Goal: Transaction & Acquisition: Purchase product/service

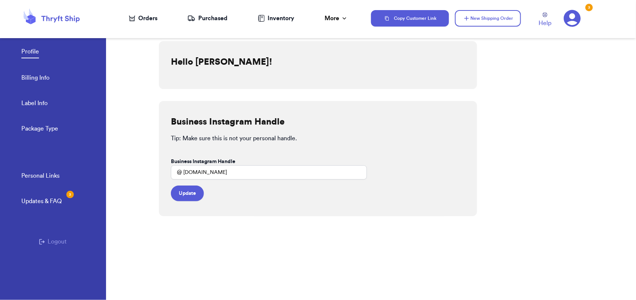
click at [38, 78] on link "Billing Info" at bounding box center [35, 78] width 28 height 10
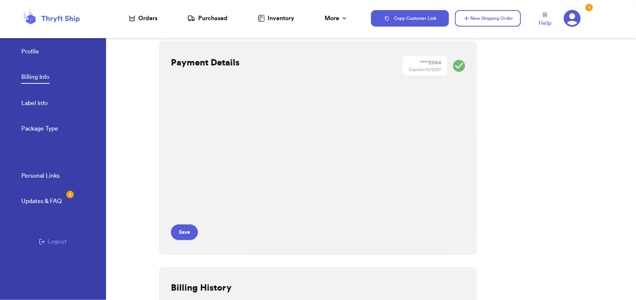
click at [38, 100] on link "Label Info" at bounding box center [34, 104] width 26 height 10
select select "LA"
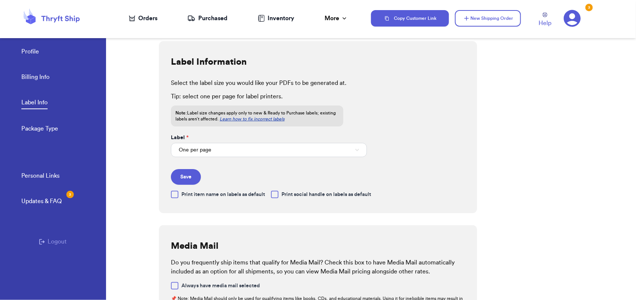
click at [36, 54] on link "Profile" at bounding box center [30, 52] width 18 height 10
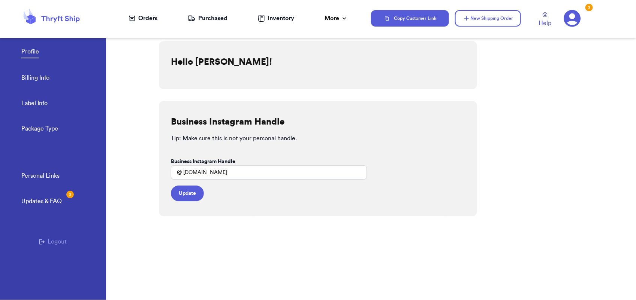
click at [39, 133] on link "Package Type" at bounding box center [39, 129] width 37 height 10
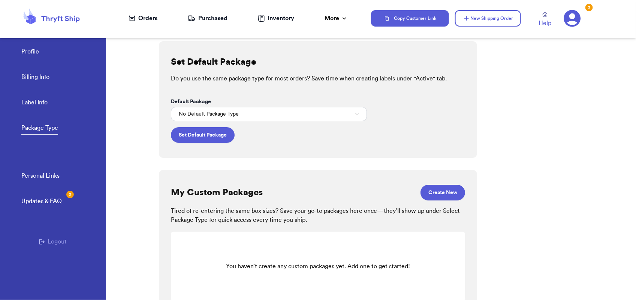
click at [32, 50] on link "Profile" at bounding box center [30, 52] width 18 height 10
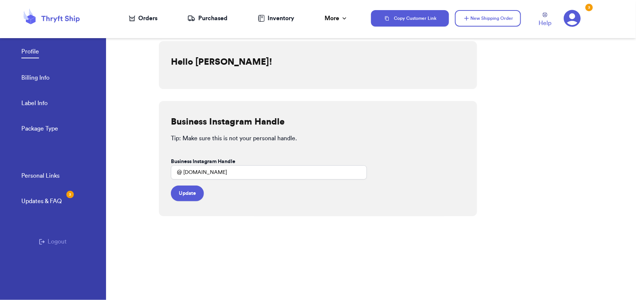
click at [47, 100] on link "Label Info" at bounding box center [34, 104] width 26 height 10
select select "LA"
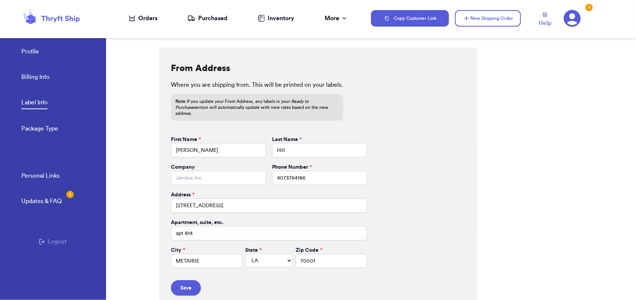
scroll to position [293, 0]
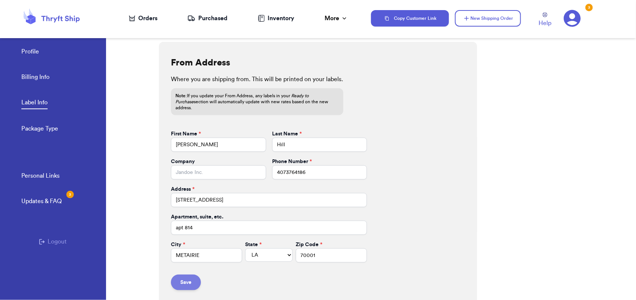
click at [185, 278] on button "Save" at bounding box center [186, 283] width 30 height 16
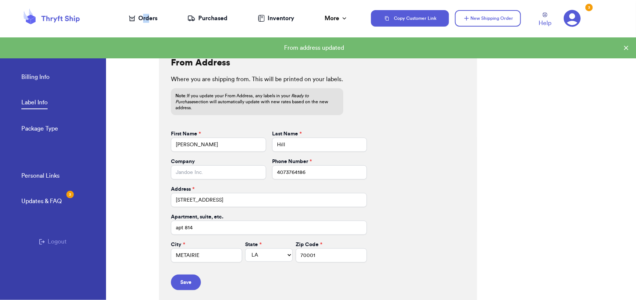
drag, startPoint x: 143, startPoint y: 23, endPoint x: 148, endPoint y: 21, distance: 5.2
click at [148, 21] on nav "Orders Purchased Inventory More Stats Completed Orders" at bounding box center [238, 18] width 265 height 25
click at [148, 21] on div "Orders" at bounding box center [143, 18] width 28 height 9
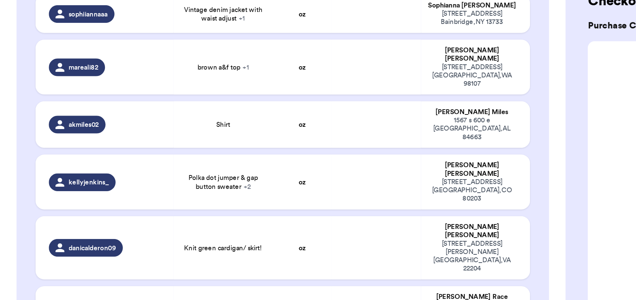
scroll to position [317, 0]
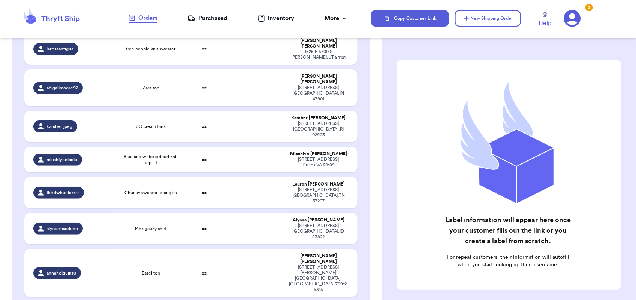
scroll to position [374, 0]
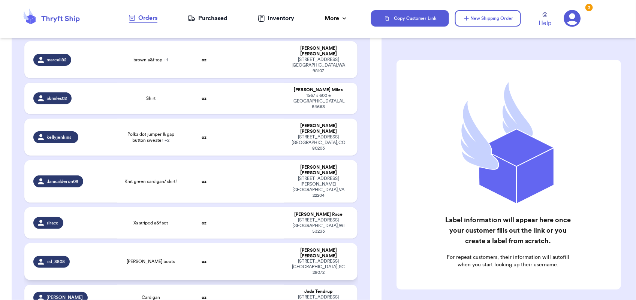
click at [263, 243] on td at bounding box center [254, 261] width 60 height 37
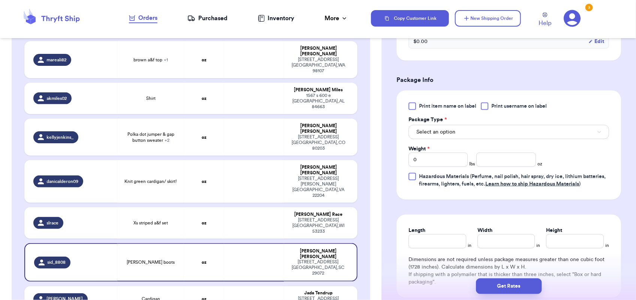
scroll to position [284, 0]
click at [472, 137] on button "Select an option" at bounding box center [508, 133] width 200 height 14
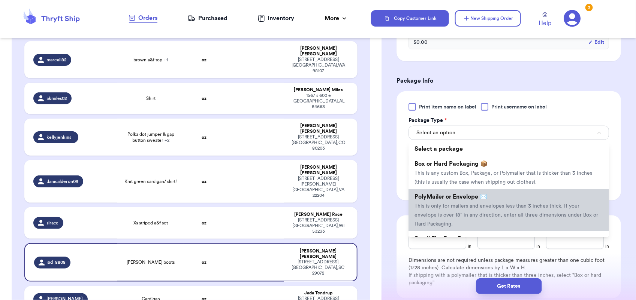
click at [472, 205] on span "This is only for mailers and envelopes less than 3 inches thick. If your envelo…" at bounding box center [506, 215] width 184 height 23
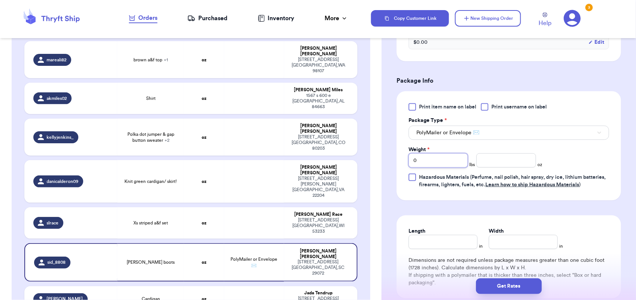
click at [420, 156] on input "0" at bounding box center [437, 161] width 59 height 14
type input "2"
type input "9"
click at [497, 286] on button "Get Rates" at bounding box center [509, 287] width 66 height 16
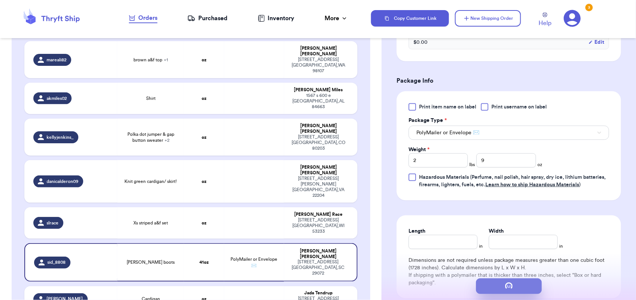
scroll to position [0, 0]
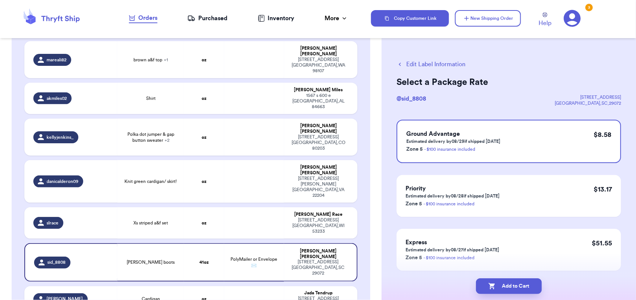
click at [497, 286] on button "Add to Cart" at bounding box center [509, 287] width 66 height 16
checkbox input "true"
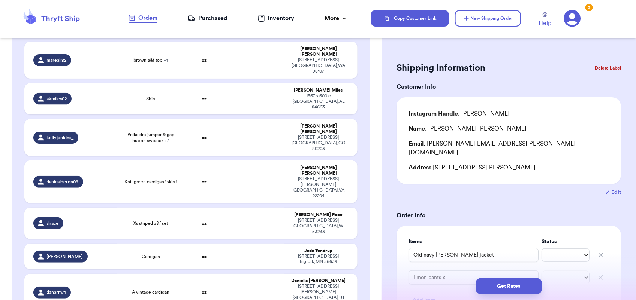
type input "white vintage cuddle knit cardigan"
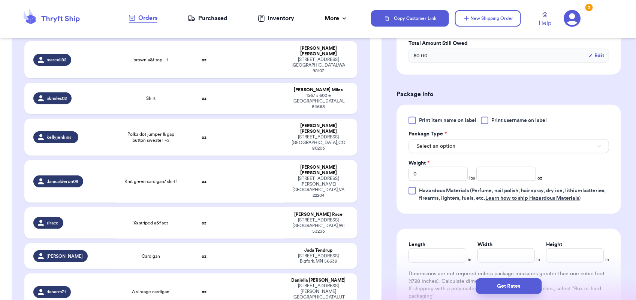
scroll to position [315, 0]
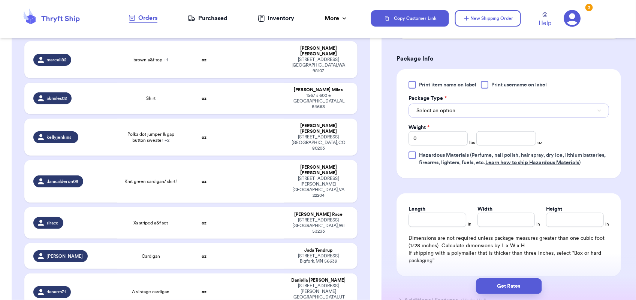
click at [473, 104] on button "Select an option" at bounding box center [508, 111] width 200 height 14
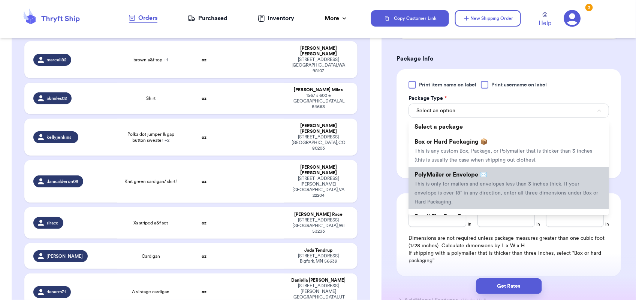
click at [483, 182] on span "This is only for mailers and envelopes less than 3 inches thick. If your envelo…" at bounding box center [506, 193] width 184 height 23
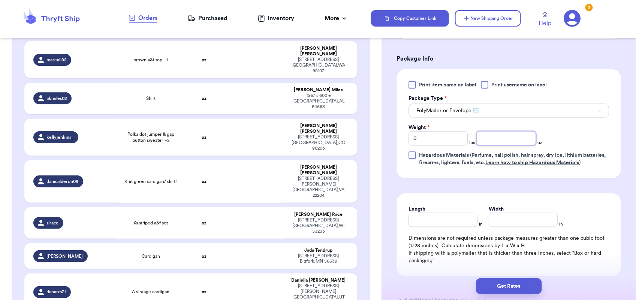
click at [502, 135] on input "number" at bounding box center [505, 138] width 59 height 14
type input "12"
click at [506, 290] on button "Get Rates" at bounding box center [509, 287] width 66 height 16
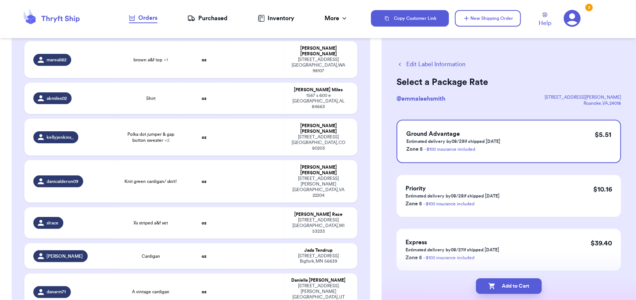
click at [506, 290] on button "Add to Cart" at bounding box center [509, 287] width 66 height 16
checkbox input "true"
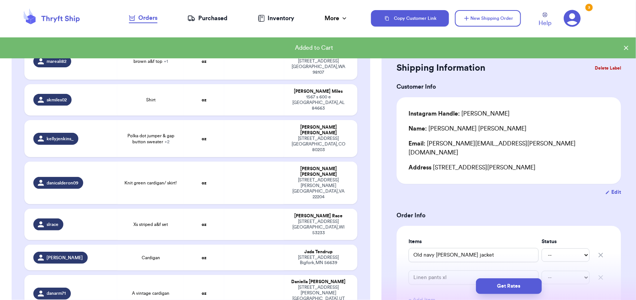
scroll to position [375, 0]
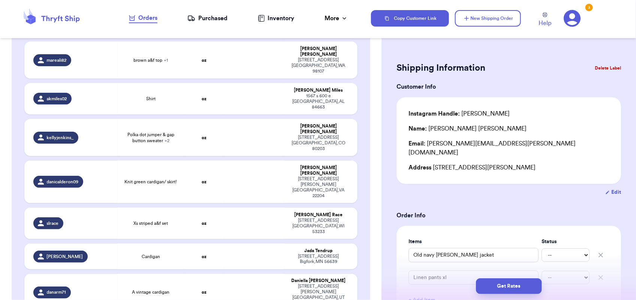
type input "free people knit sweater"
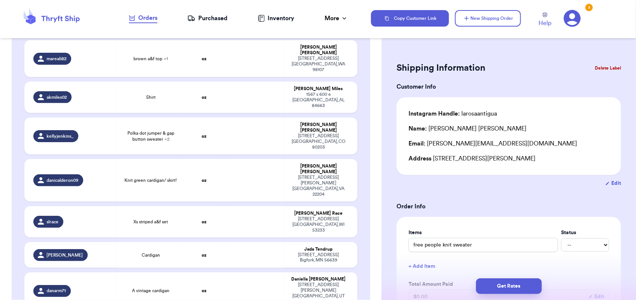
scroll to position [192, 0]
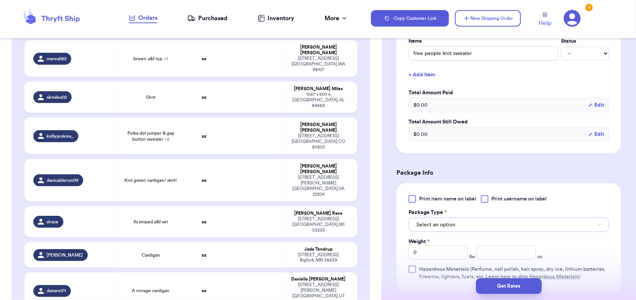
click at [445, 228] on span "Select an option" at bounding box center [435, 224] width 39 height 7
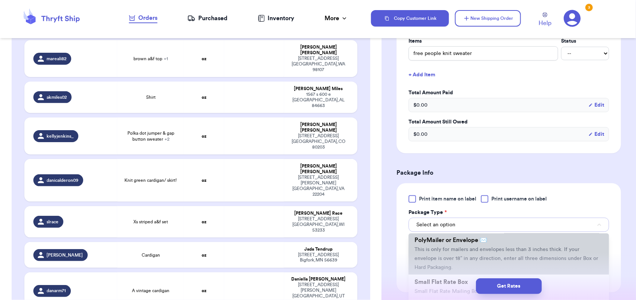
scroll to position [48, 0]
click at [461, 240] on span "PolyMailer or Envelope ✉️" at bounding box center [450, 241] width 73 height 6
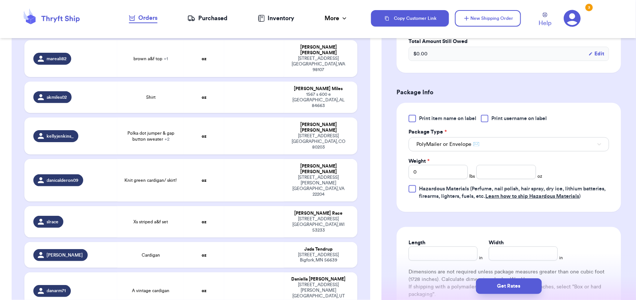
scroll to position [273, 0]
click at [437, 169] on input "0" at bounding box center [437, 172] width 59 height 14
type input "1"
type input "8"
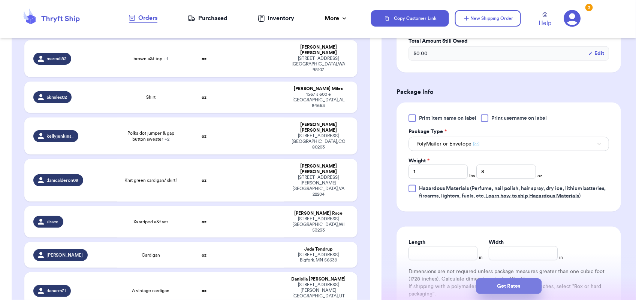
click at [507, 285] on button "Get Rates" at bounding box center [509, 287] width 66 height 16
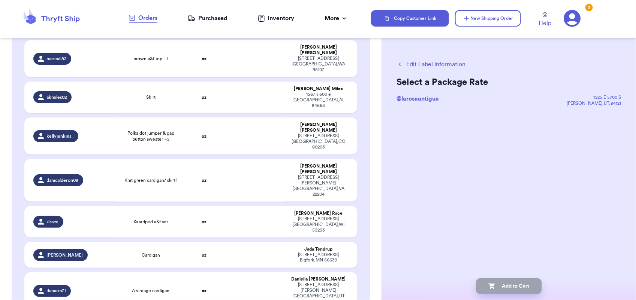
scroll to position [0, 0]
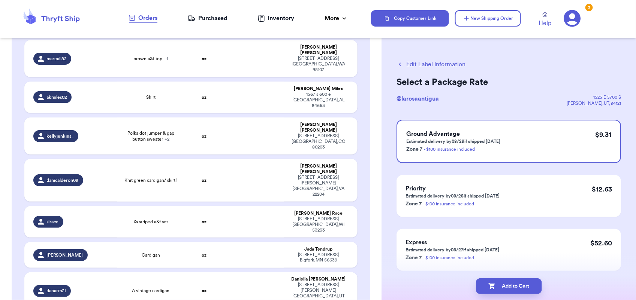
click at [507, 285] on button "Add to Cart" at bounding box center [509, 287] width 66 height 16
checkbox input "true"
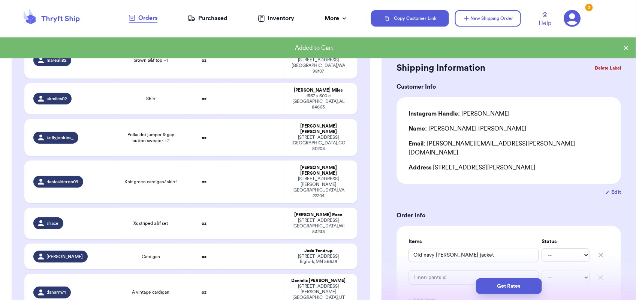
scroll to position [376, 0]
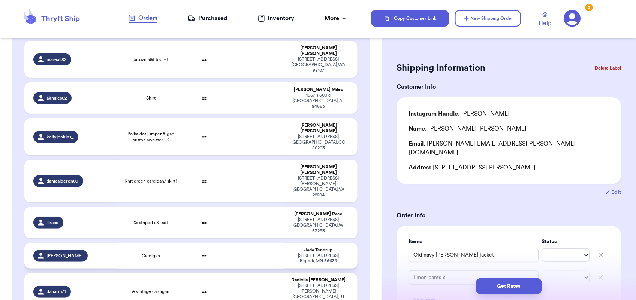
click at [275, 243] on td at bounding box center [254, 256] width 60 height 26
type input "Cardigan"
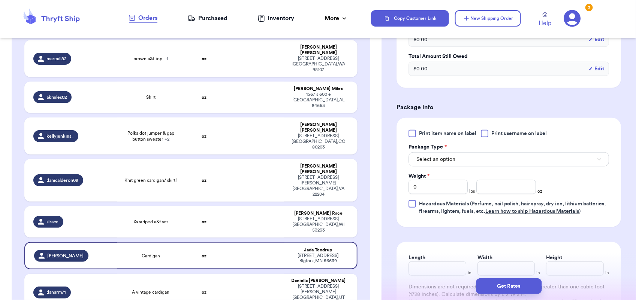
scroll to position [257, 0]
click at [478, 157] on button "Select an option" at bounding box center [508, 160] width 200 height 14
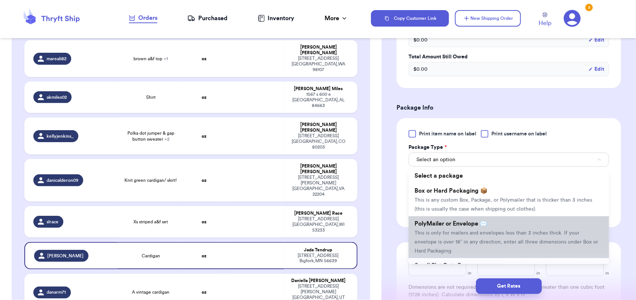
click at [478, 235] on span "This is only for mailers and envelopes less than 3 inches thick. If your envelo…" at bounding box center [506, 242] width 184 height 23
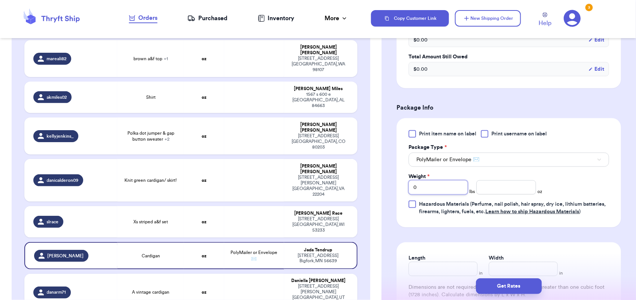
click at [444, 188] on input "0" at bounding box center [437, 188] width 59 height 14
type input "1"
type input "6"
click at [508, 290] on button "Get Rates" at bounding box center [509, 287] width 66 height 16
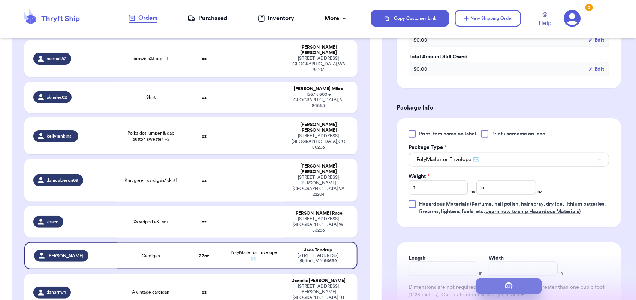
scroll to position [0, 0]
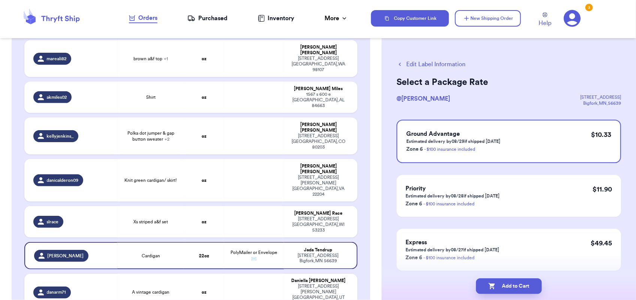
click at [508, 290] on button "Add to Cart" at bounding box center [509, 287] width 66 height 16
checkbox input "true"
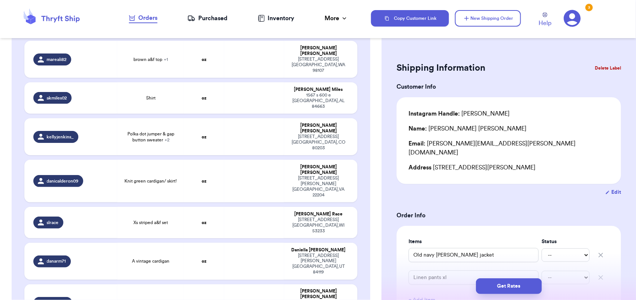
scroll to position [555, 0]
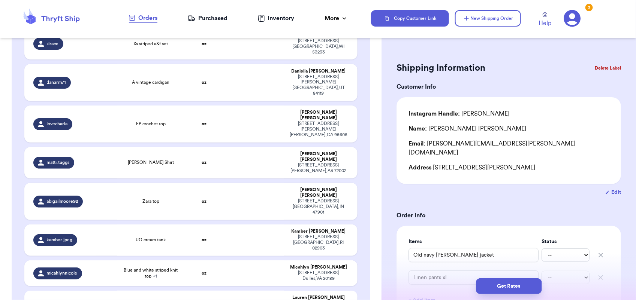
type input "Chunky sweater- orangish"
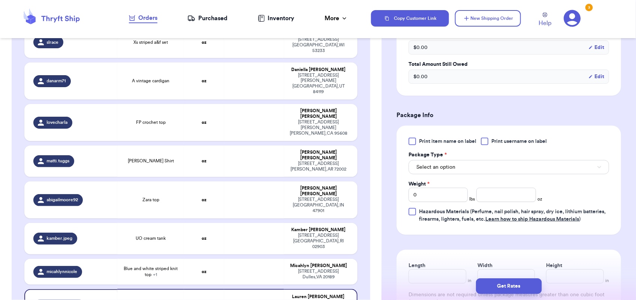
scroll to position [249, 0]
drag, startPoint x: 466, startPoint y: 171, endPoint x: 427, endPoint y: 168, distance: 38.4
click at [427, 168] on span "Select an option" at bounding box center [435, 167] width 39 height 7
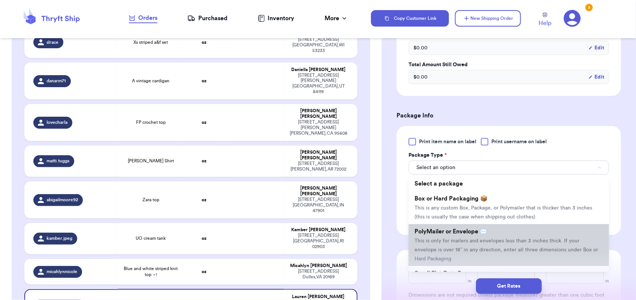
click at [451, 240] on span "This is only for mailers and envelopes less than 3 inches thick. If your envelo…" at bounding box center [506, 250] width 184 height 23
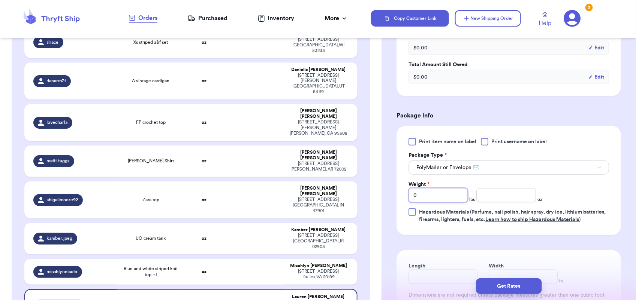
click at [431, 196] on input "0" at bounding box center [437, 195] width 59 height 14
type input "1"
type input "0"
click at [496, 285] on button "Get Rates" at bounding box center [509, 287] width 66 height 16
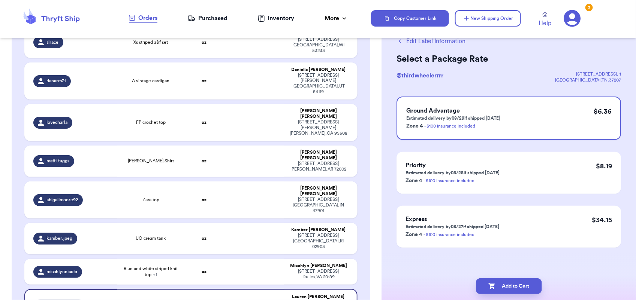
scroll to position [0, 0]
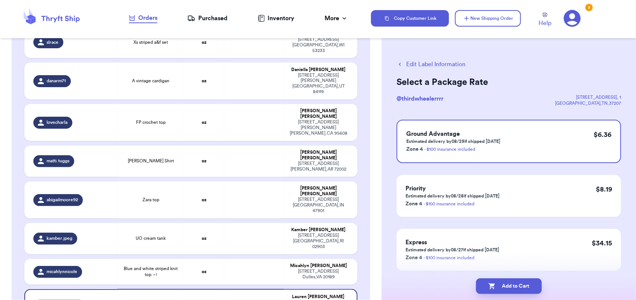
click at [496, 285] on button "Add to Cart" at bounding box center [509, 287] width 66 height 16
checkbox input "true"
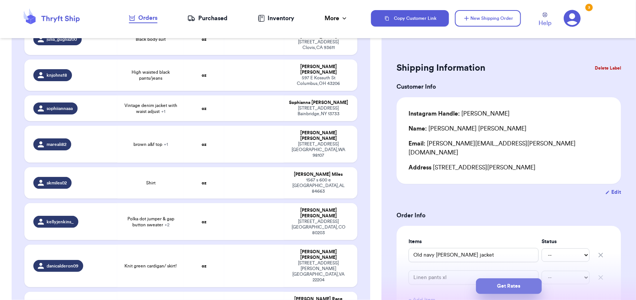
scroll to position [705, 0]
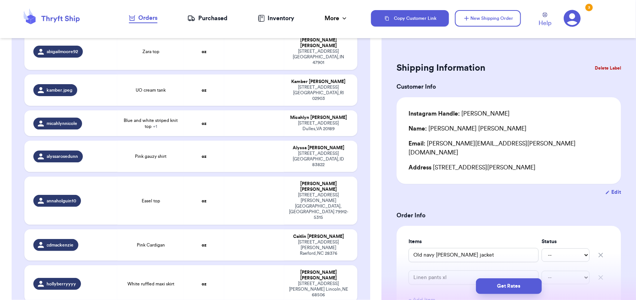
type input "Lulus Sweater"
type input "Marled Sweater"
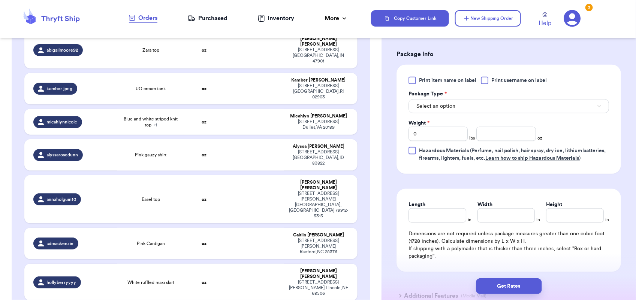
scroll to position [334, 0]
click at [499, 109] on button "Select an option" at bounding box center [508, 107] width 200 height 14
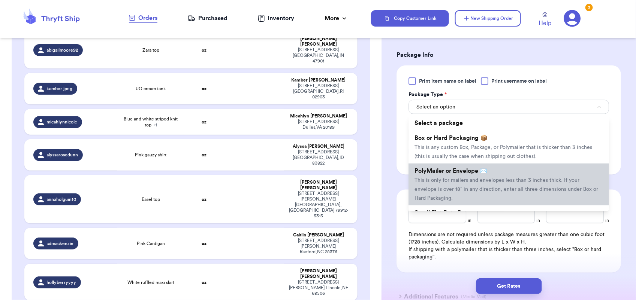
click at [490, 174] on li "PolyMailer or Envelope ✉️ This is only for mailers and envelopes less than 3 in…" at bounding box center [508, 185] width 200 height 42
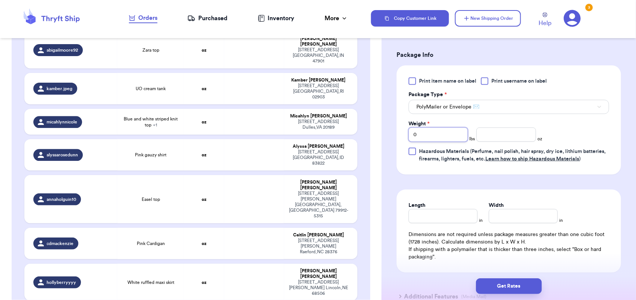
click at [429, 134] on input "0" at bounding box center [437, 135] width 59 height 14
type input "2"
type input "1"
click at [505, 281] on button "Get Rates" at bounding box center [509, 287] width 66 height 16
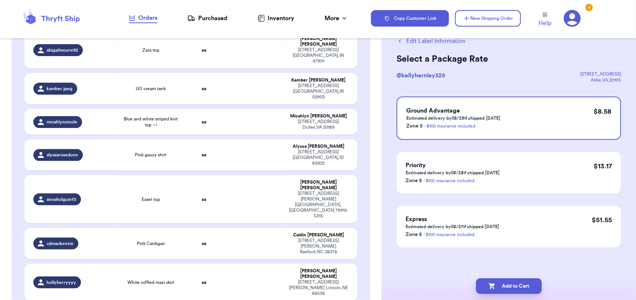
scroll to position [0, 0]
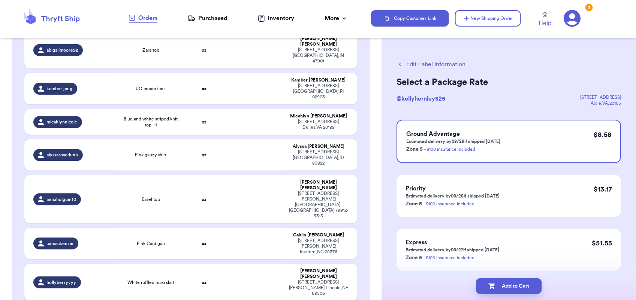
click at [504, 278] on div "Add to Cart" at bounding box center [508, 287] width 254 height 28
click at [510, 288] on button "Add to Cart" at bounding box center [509, 287] width 66 height 16
checkbox input "true"
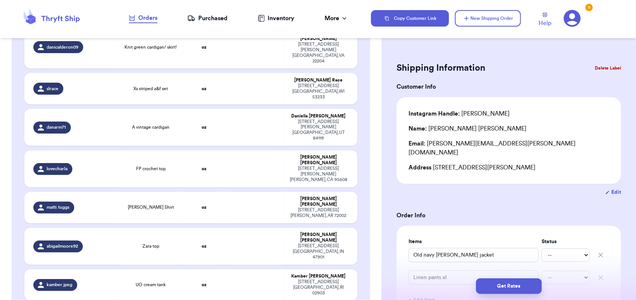
scroll to position [506, 0]
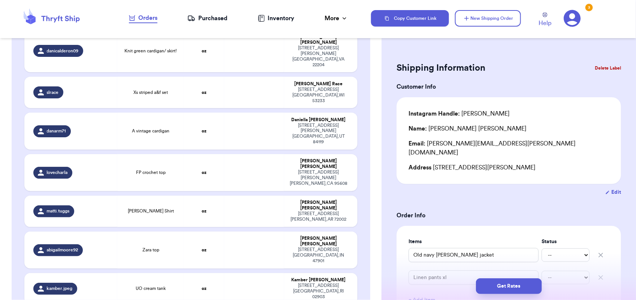
drag, startPoint x: 255, startPoint y: 202, endPoint x: 224, endPoint y: 206, distance: 31.8
type input "Pink gauzy shirt"
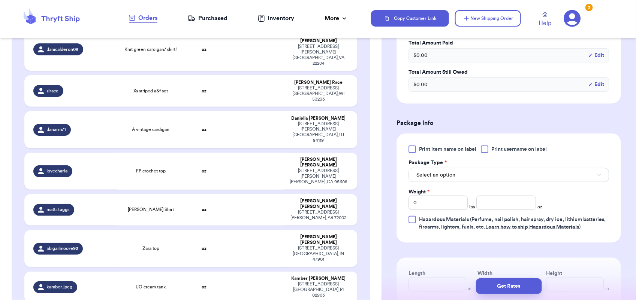
scroll to position [241, 0]
drag, startPoint x: 467, startPoint y: 177, endPoint x: 434, endPoint y: 176, distance: 33.7
click at [434, 176] on span "Select an option" at bounding box center [435, 175] width 39 height 7
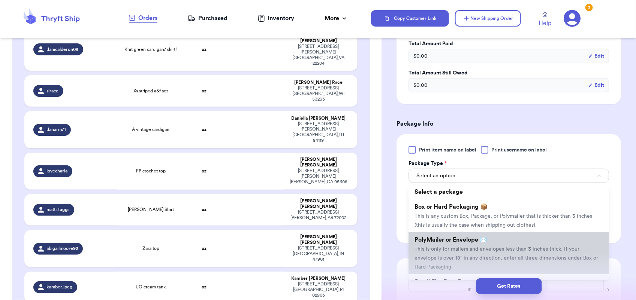
click at [454, 243] on li "PolyMailer or Envelope ✉️ This is only for mailers and envelopes less than 3 in…" at bounding box center [508, 254] width 200 height 42
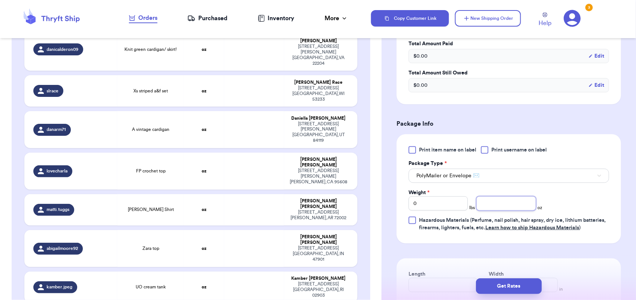
click at [495, 197] on input "number" at bounding box center [505, 204] width 59 height 14
type input "10"
click at [514, 279] on button "Get Rates" at bounding box center [509, 287] width 66 height 16
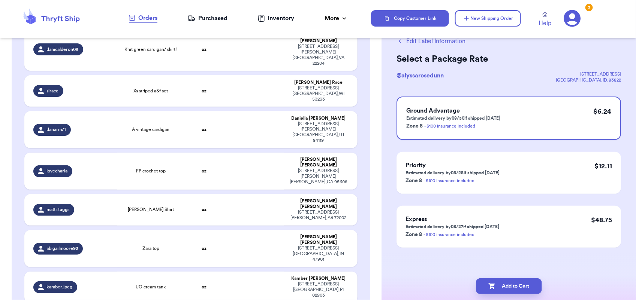
scroll to position [0, 0]
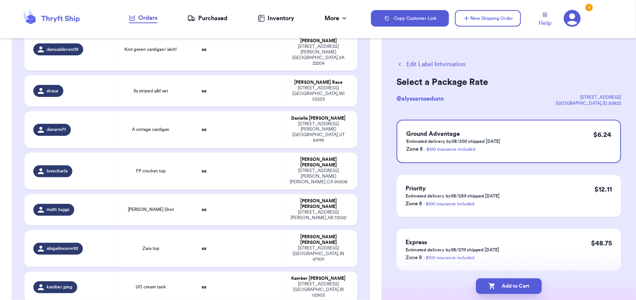
click at [514, 279] on button "Add to Cart" at bounding box center [509, 287] width 66 height 16
checkbox input "true"
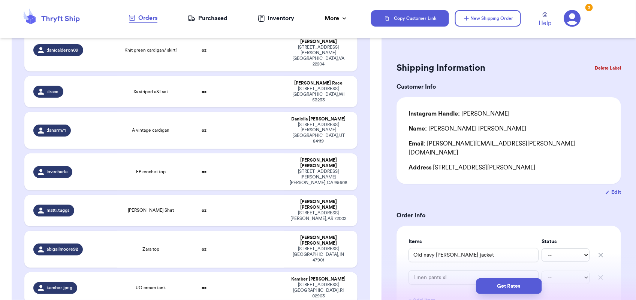
click at [514, 279] on button "Get Rates" at bounding box center [509, 287] width 66 height 16
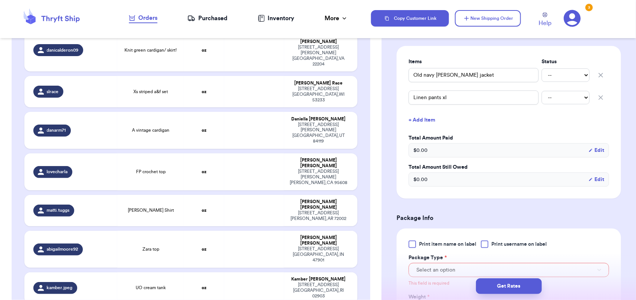
scroll to position [330, 0]
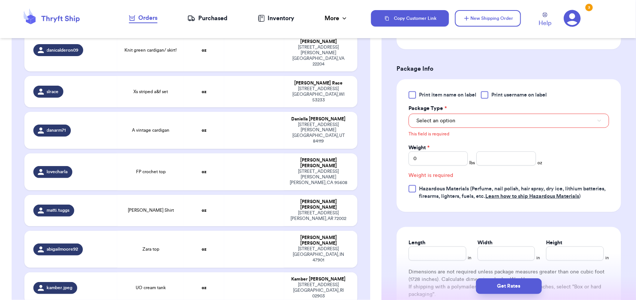
click at [514, 279] on button "Get Rates" at bounding box center [509, 287] width 66 height 16
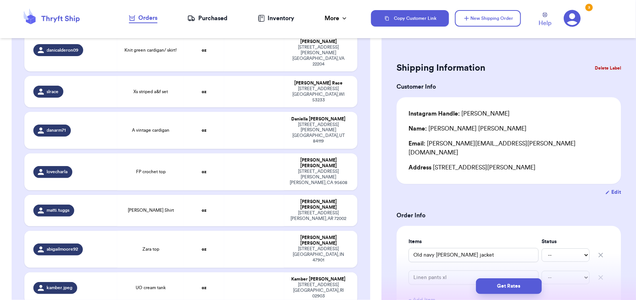
scroll to position [796, 0]
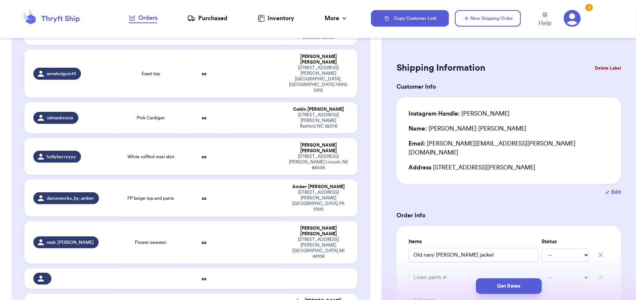
type input "Blue dress"
type input "Hot pink sweater top"
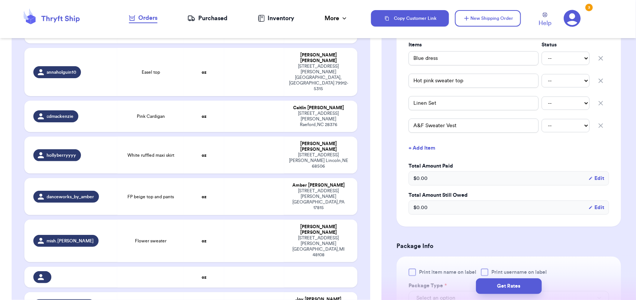
scroll to position [343, 0]
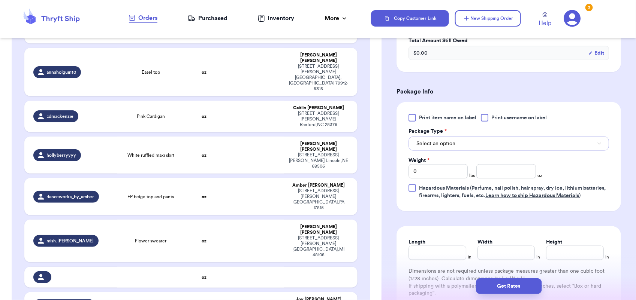
click at [463, 145] on button "Select an option" at bounding box center [508, 144] width 200 height 14
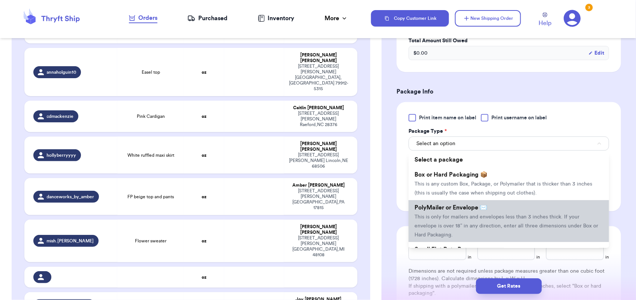
click at [472, 210] on span "PolyMailer or Envelope ✉️" at bounding box center [450, 208] width 73 height 6
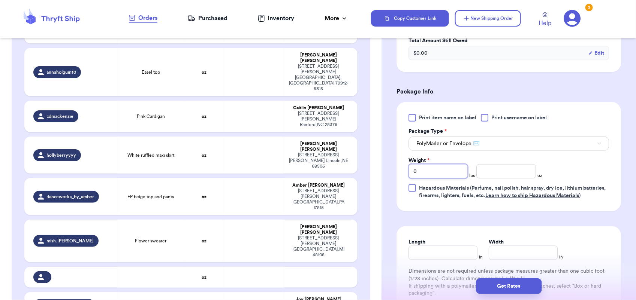
click at [433, 174] on input "0" at bounding box center [437, 171] width 59 height 14
type input "3"
type input "9"
click at [500, 291] on button "Get Rates" at bounding box center [509, 287] width 66 height 16
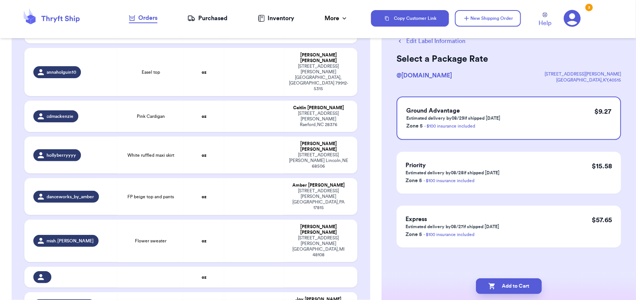
scroll to position [0, 0]
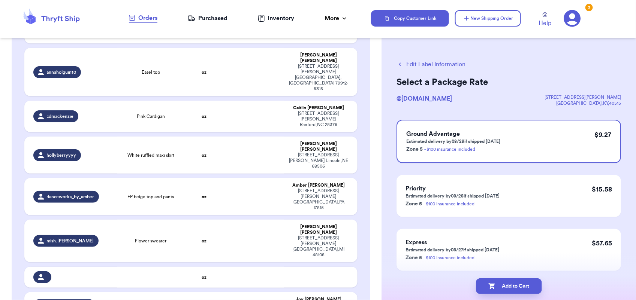
click at [500, 291] on button "Add to Cart" at bounding box center [509, 287] width 66 height 16
checkbox input "true"
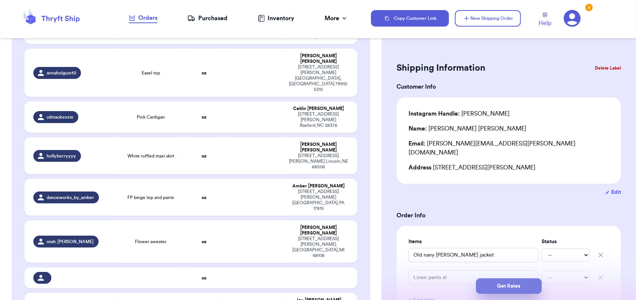
scroll to position [621, 0]
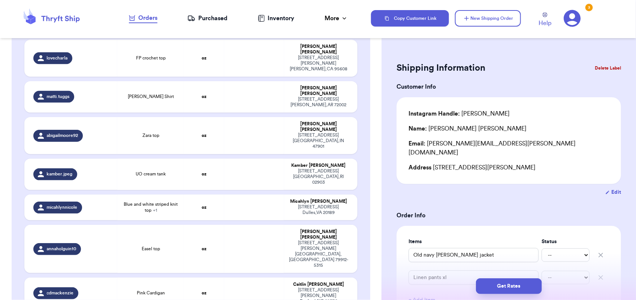
type input "White ruffled maxi skirt"
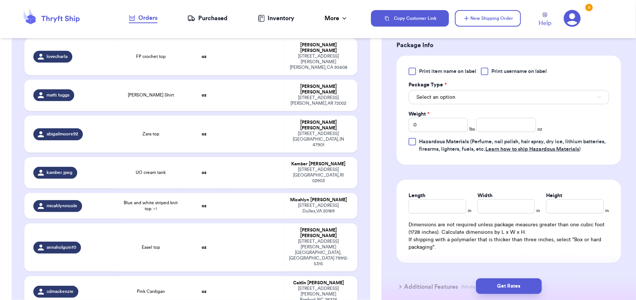
scroll to position [319, 0]
click at [474, 97] on button "Select an option" at bounding box center [508, 98] width 200 height 14
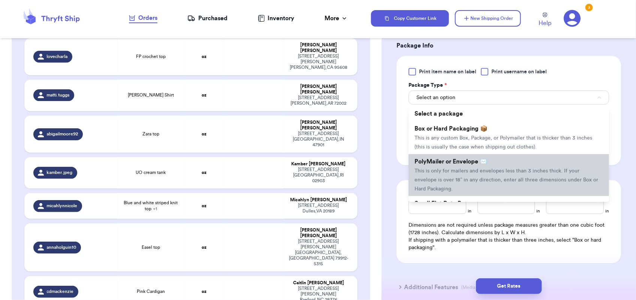
click at [478, 178] on span "This is only for mailers and envelopes less than 3 inches thick. If your envelo…" at bounding box center [506, 180] width 184 height 23
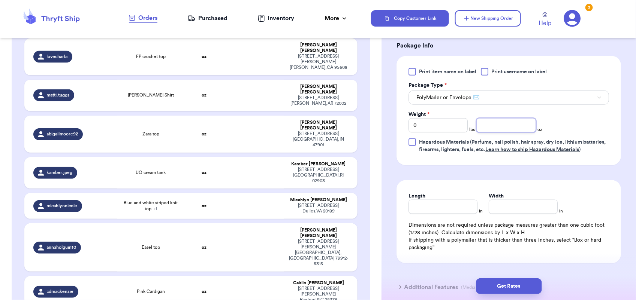
click at [507, 127] on input "number" at bounding box center [505, 125] width 59 height 14
type input "8"
click at [503, 286] on button "Get Rates" at bounding box center [509, 287] width 66 height 16
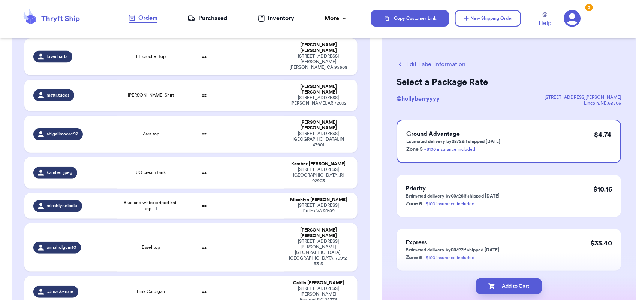
click at [503, 286] on button "Add to Cart" at bounding box center [509, 287] width 66 height 16
checkbox input "true"
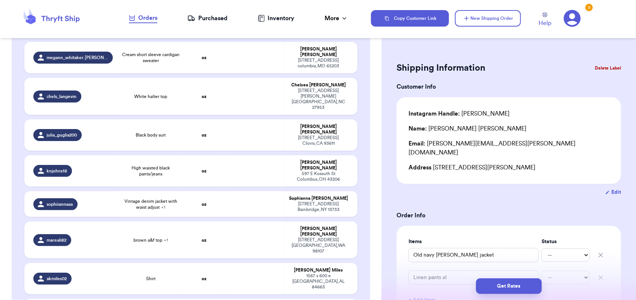
scroll to position [555, 0]
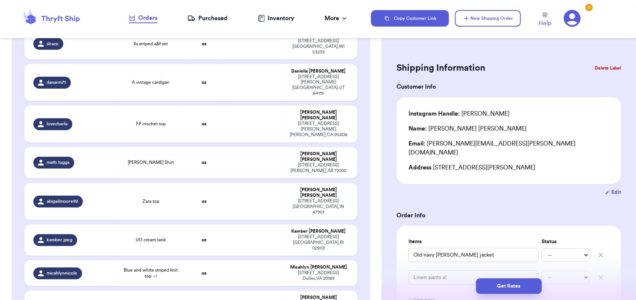
type input "Easel top"
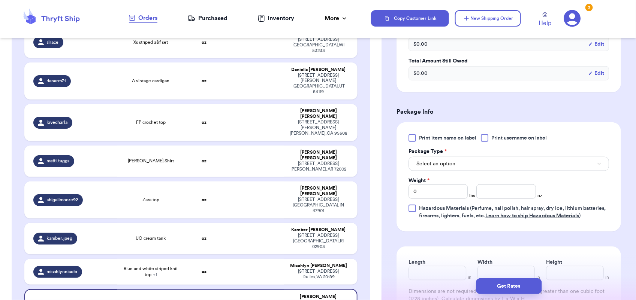
scroll to position [254, 0]
click at [456, 164] on button "Select an option" at bounding box center [508, 163] width 200 height 14
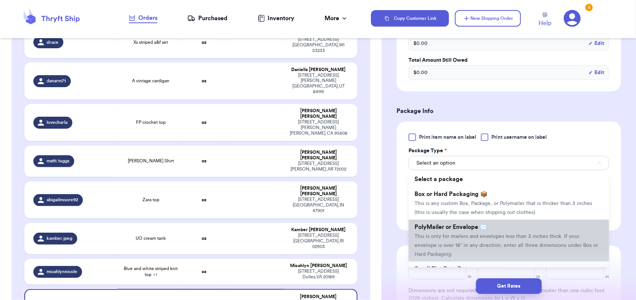
click at [462, 241] on li "PolyMailer or Envelope ✉️ This is only for mailers and envelopes less than 3 in…" at bounding box center [508, 241] width 200 height 42
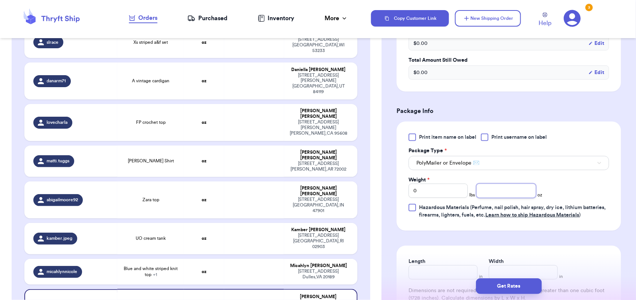
click at [511, 191] on input "number" at bounding box center [505, 191] width 59 height 14
type input "9"
click at [525, 283] on button "Get Rates" at bounding box center [509, 287] width 66 height 16
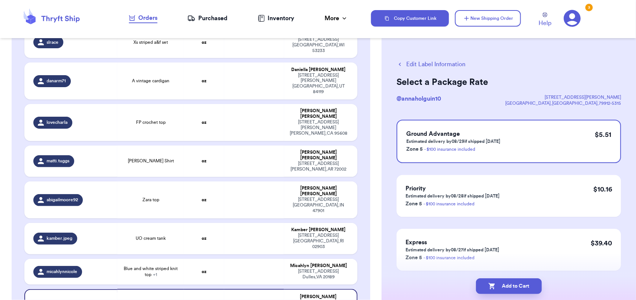
click at [525, 283] on button "Add to Cart" at bounding box center [509, 287] width 66 height 16
checkbox input "true"
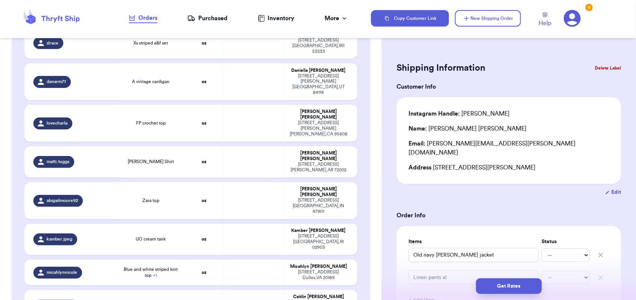
scroll to position [315, 0]
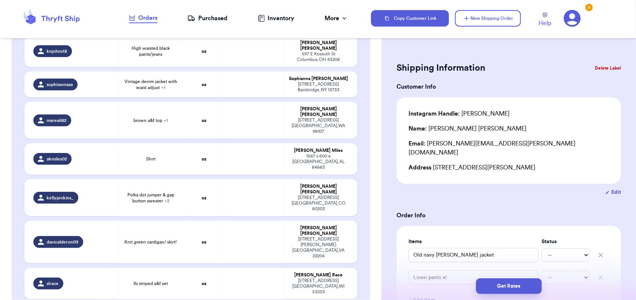
type input "A vintage cardigan"
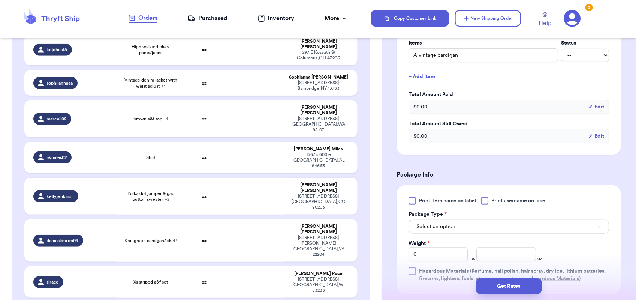
scroll to position [190, 0]
click at [459, 232] on button "Select an option" at bounding box center [508, 227] width 200 height 14
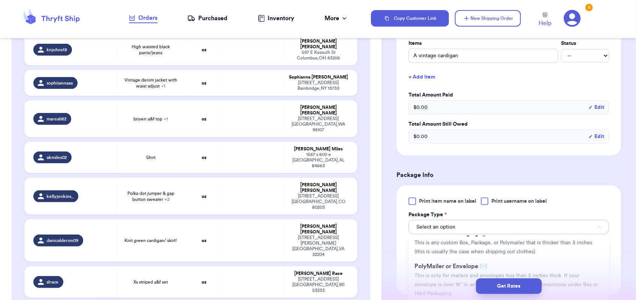
scroll to position [17, 0]
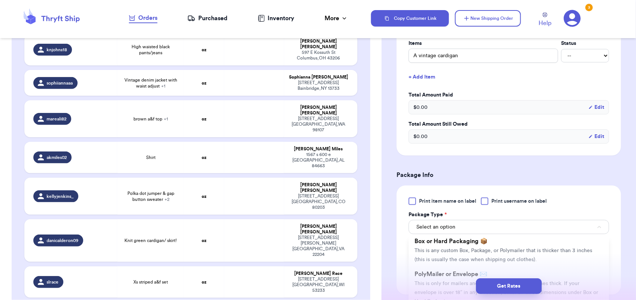
click at [463, 273] on div "Get Rates" at bounding box center [508, 287] width 254 height 28
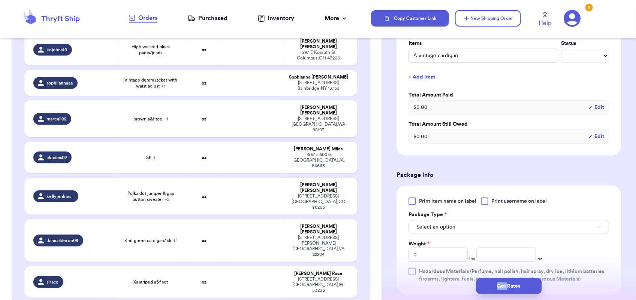
click at [463, 273] on div "Get Rates" at bounding box center [508, 287] width 254 height 28
drag, startPoint x: 463, startPoint y: 272, endPoint x: 553, endPoint y: 175, distance: 133.1
click at [553, 175] on h3 "Package Info" at bounding box center [508, 175] width 224 height 9
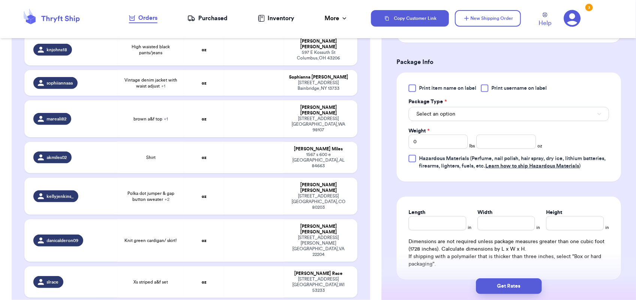
scroll to position [319, 0]
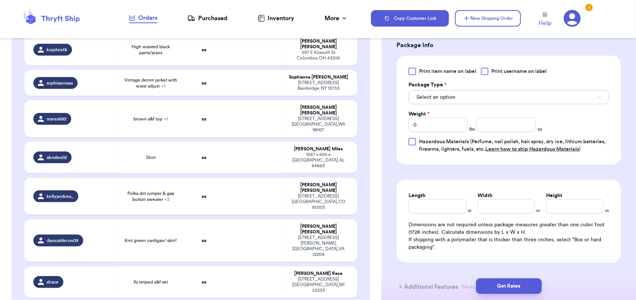
click at [479, 97] on button "Select an option" at bounding box center [508, 97] width 200 height 14
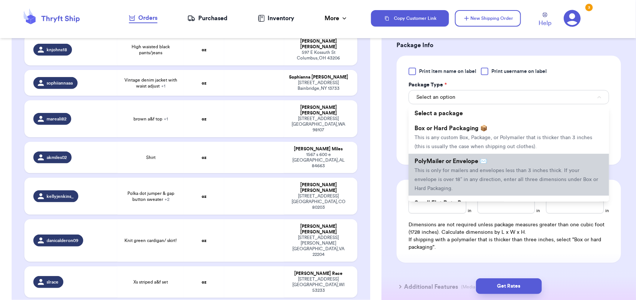
click at [480, 168] on span "This is only for mailers and envelopes less than 3 inches thick. If your envelo…" at bounding box center [506, 179] width 184 height 23
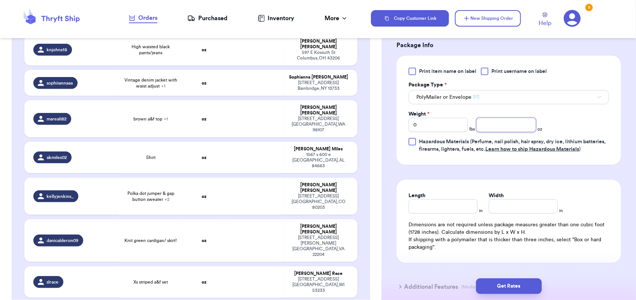
click at [488, 122] on input "number" at bounding box center [505, 125] width 59 height 14
click at [418, 126] on input "0" at bounding box center [437, 125] width 59 height 14
type input "1"
type input "0"
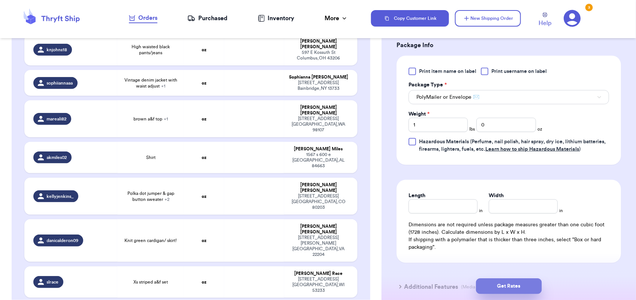
click at [502, 283] on button "Get Rates" at bounding box center [509, 287] width 66 height 16
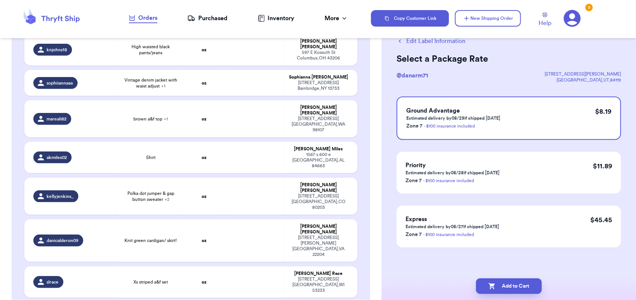
scroll to position [0, 0]
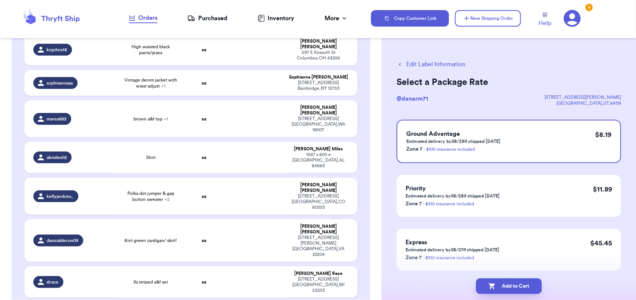
click at [502, 283] on button "Add to Cart" at bounding box center [509, 287] width 66 height 16
checkbox input "true"
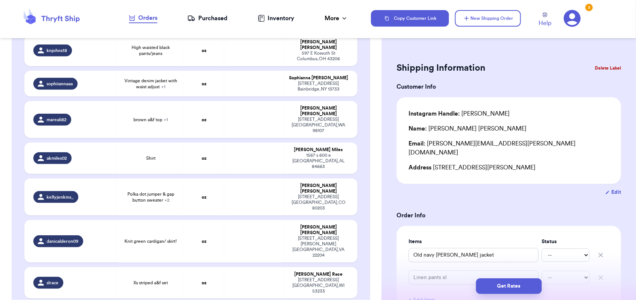
scroll to position [501, 0]
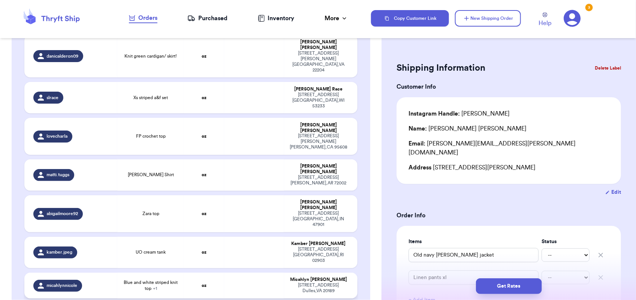
click at [237, 273] on td at bounding box center [254, 286] width 60 height 26
type input "Blue and white striped knit top"
type input "Coldwater creek sweater"
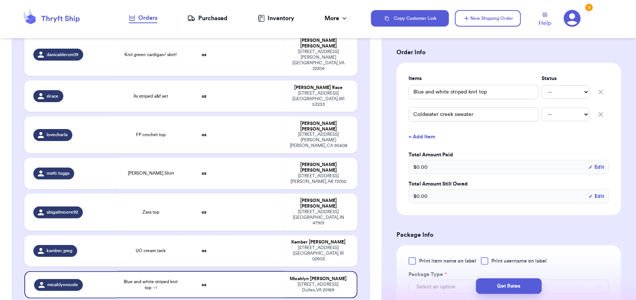
scroll to position [344, 0]
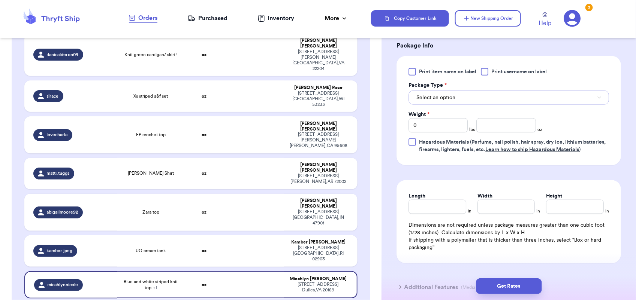
click at [487, 98] on button "Select an option" at bounding box center [508, 98] width 200 height 14
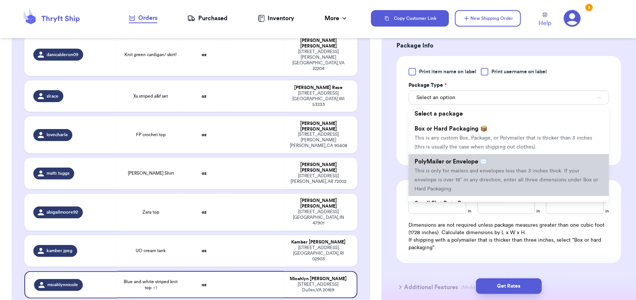
click at [490, 169] on span "This is only for mailers and envelopes less than 3 inches thick. If your envelo…" at bounding box center [506, 180] width 184 height 23
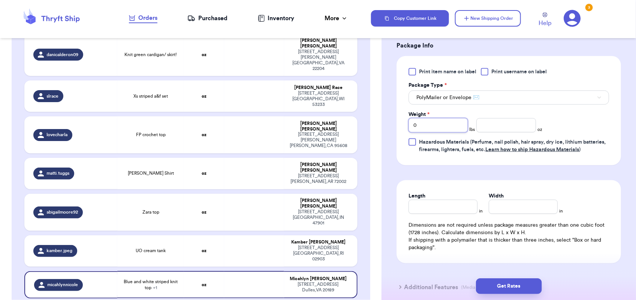
click at [431, 130] on input "0" at bounding box center [437, 125] width 59 height 14
type input "1"
type input "6"
click at [499, 282] on button "Get Rates" at bounding box center [509, 287] width 66 height 16
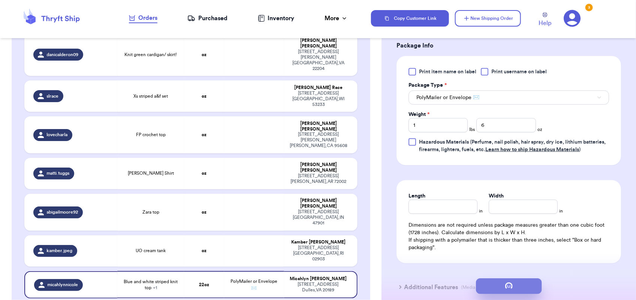
scroll to position [0, 0]
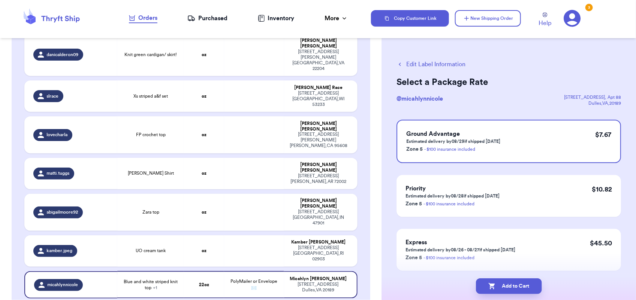
click at [499, 282] on button "Add to Cart" at bounding box center [509, 287] width 66 height 16
checkbox input "true"
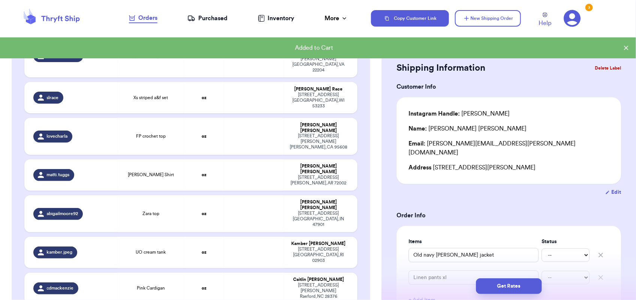
scroll to position [502, 0]
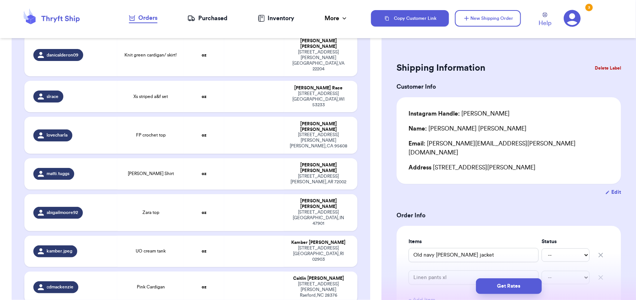
click at [224, 272] on td at bounding box center [254, 287] width 60 height 31
type input "Pink Cardigan"
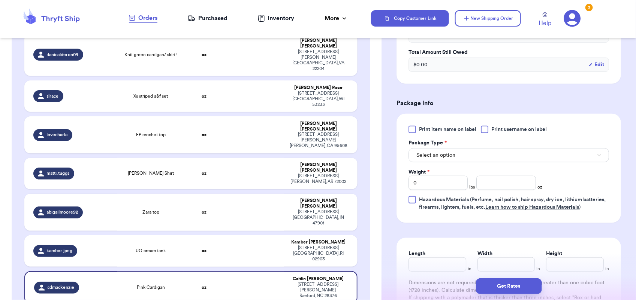
scroll to position [261, 0]
click at [480, 155] on button "Select an option" at bounding box center [508, 156] width 200 height 14
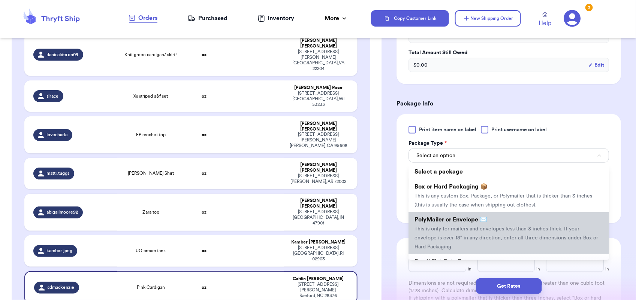
click at [477, 225] on li "PolyMailer or Envelope ✉️ This is only for mailers and envelopes less than 3 in…" at bounding box center [508, 233] width 200 height 42
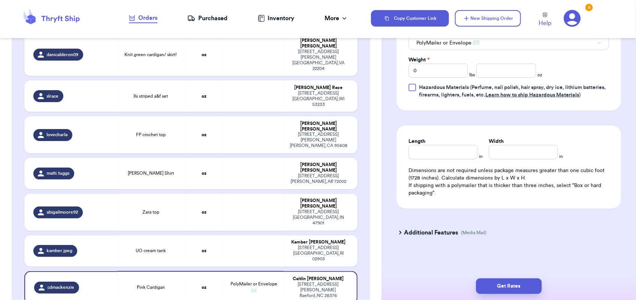
scroll to position [381, 0]
click at [494, 64] on input "number" at bounding box center [505, 71] width 59 height 14
type input "12"
click at [515, 287] on button "Get Rates" at bounding box center [509, 287] width 66 height 16
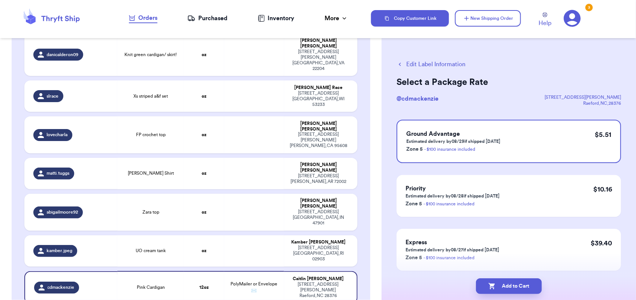
click at [515, 287] on button "Add to Cart" at bounding box center [509, 287] width 66 height 16
checkbox input "true"
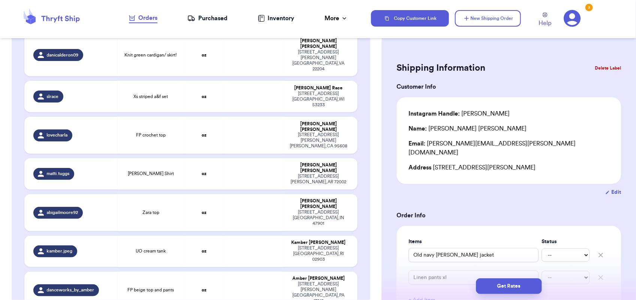
scroll to position [345, 0]
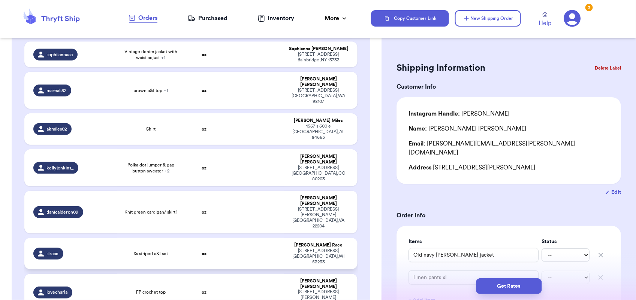
click at [261, 238] on td at bounding box center [254, 253] width 60 height 31
type input "Xs striped a&f set"
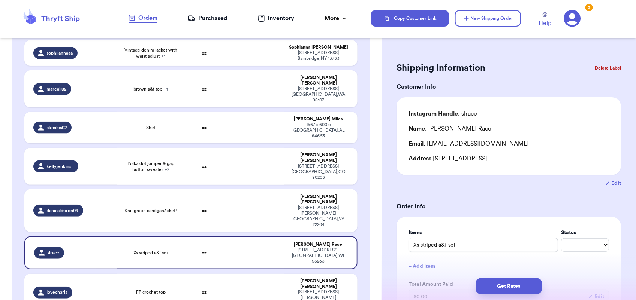
scroll to position [246, 0]
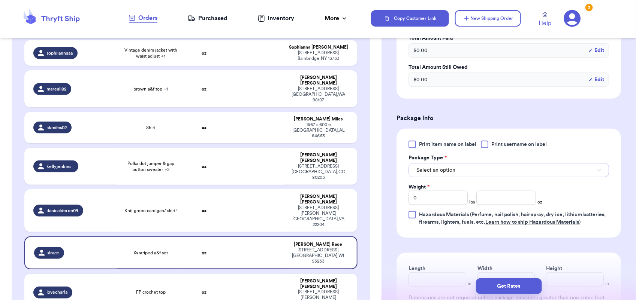
click at [474, 172] on button "Select an option" at bounding box center [508, 170] width 200 height 14
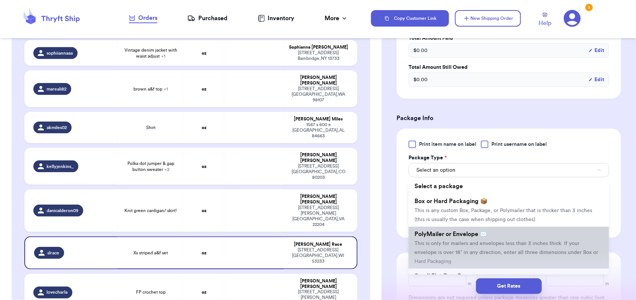
click at [478, 242] on span "This is only for mailers and envelopes less than 3 inches thick. If your envelo…" at bounding box center [506, 252] width 184 height 23
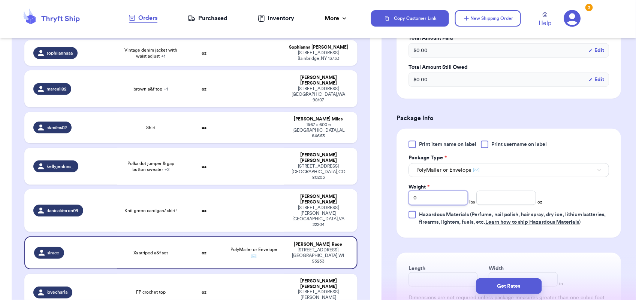
click at [434, 196] on input "0" at bounding box center [437, 198] width 59 height 14
type input "1"
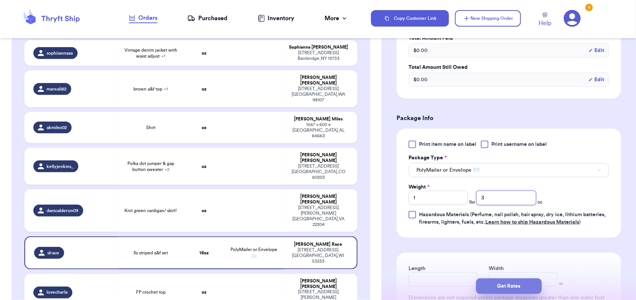
type input "3"
click at [500, 287] on button "Get Rates" at bounding box center [509, 287] width 66 height 16
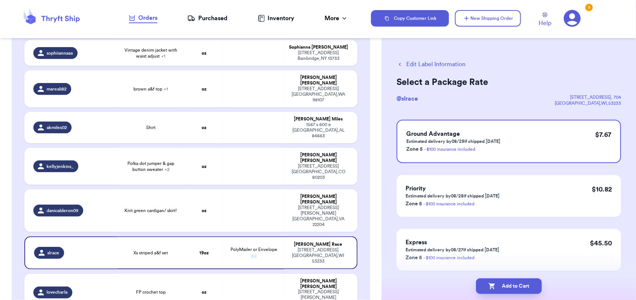
click at [500, 287] on button "Add to Cart" at bounding box center [509, 287] width 66 height 16
checkbox input "true"
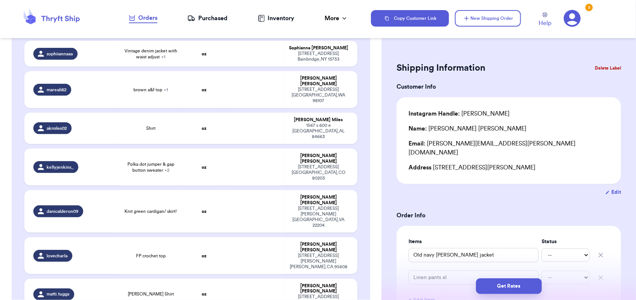
scroll to position [44, 0]
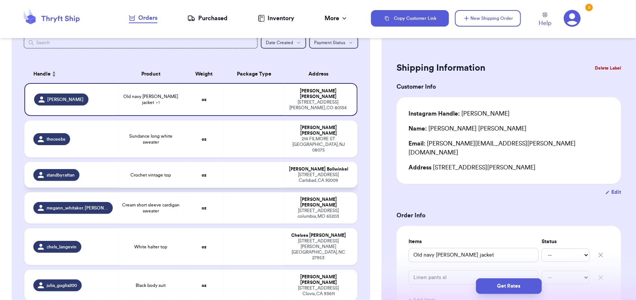
click at [272, 162] on td at bounding box center [254, 175] width 60 height 26
type input "Crochet vintage top"
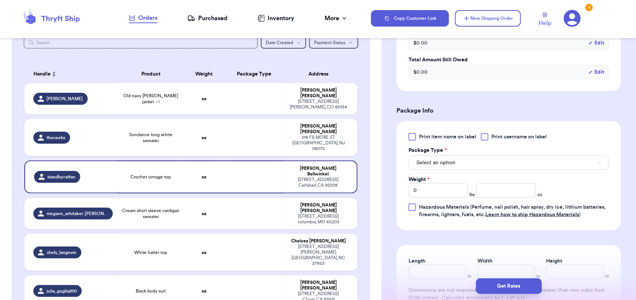
scroll to position [268, 0]
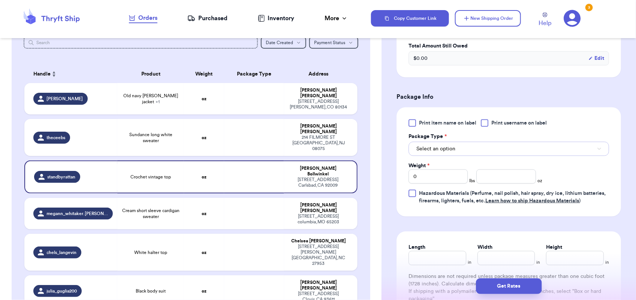
click at [481, 146] on button "Select an option" at bounding box center [508, 149] width 200 height 14
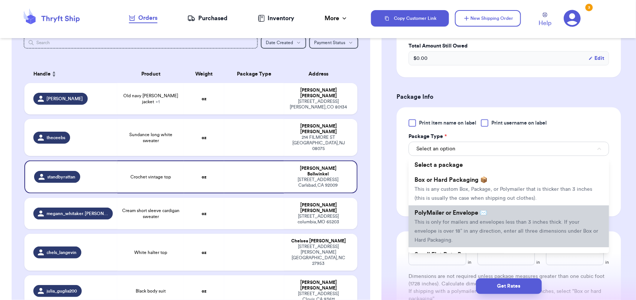
click at [484, 227] on li "PolyMailer or Envelope ✉️ This is only for mailers and envelopes less than 3 in…" at bounding box center [508, 227] width 200 height 42
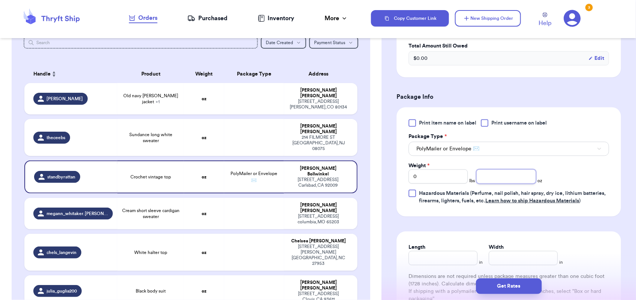
click at [501, 174] on input "number" at bounding box center [505, 177] width 59 height 14
type input "9"
click at [512, 287] on button "Get Rates" at bounding box center [509, 287] width 66 height 16
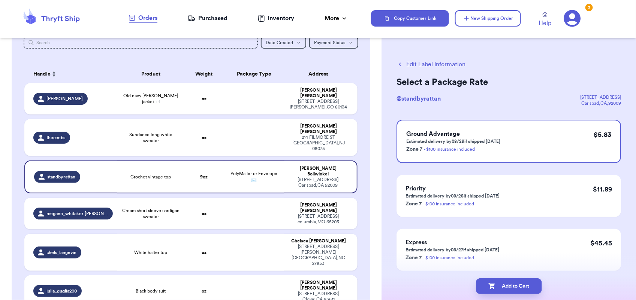
click at [512, 287] on button "Add to Cart" at bounding box center [509, 287] width 66 height 16
checkbox input "true"
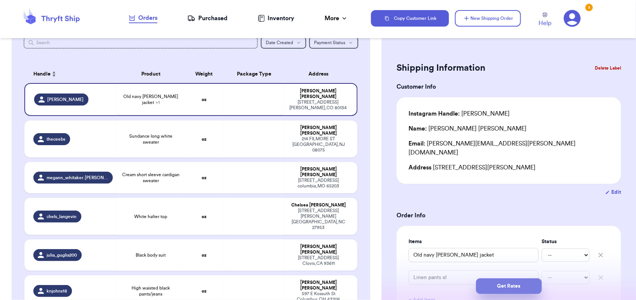
click at [512, 287] on button "Get Rates" at bounding box center [509, 287] width 66 height 16
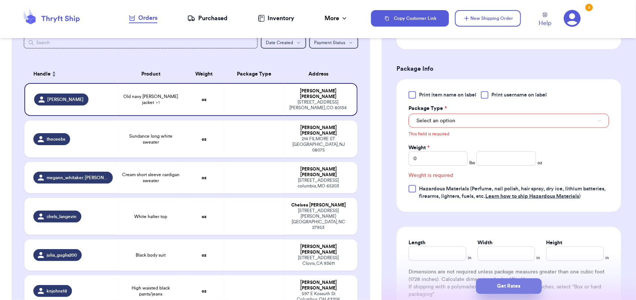
scroll to position [285, 0]
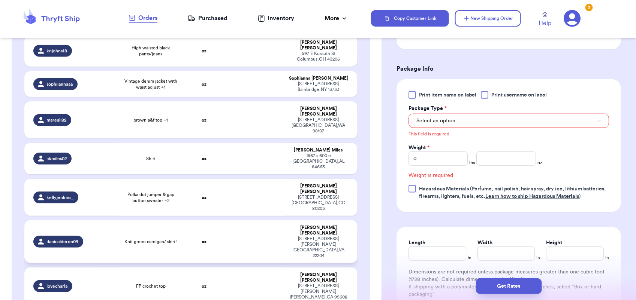
click at [257, 221] on td at bounding box center [254, 242] width 60 height 43
type input "Knit green cardigan/ skirt!"
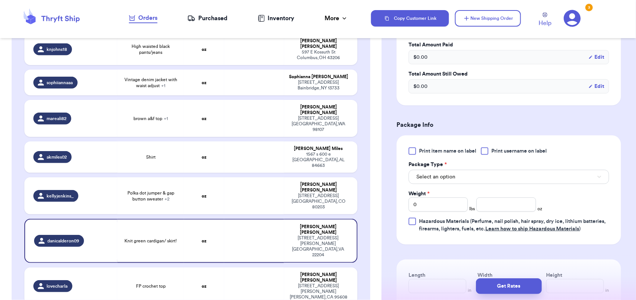
scroll to position [233, 0]
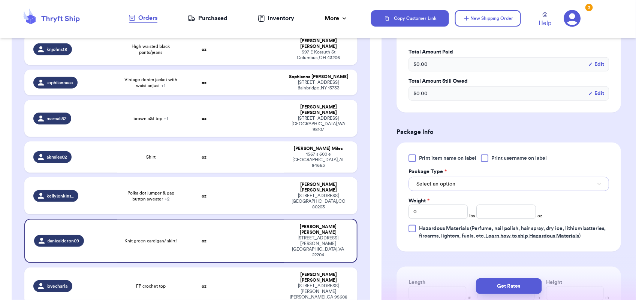
click at [461, 190] on button "Select an option" at bounding box center [508, 184] width 200 height 14
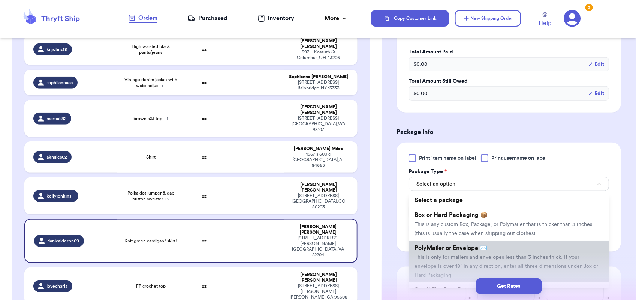
click at [471, 246] on span "PolyMailer or Envelope ✉️" at bounding box center [450, 248] width 73 height 6
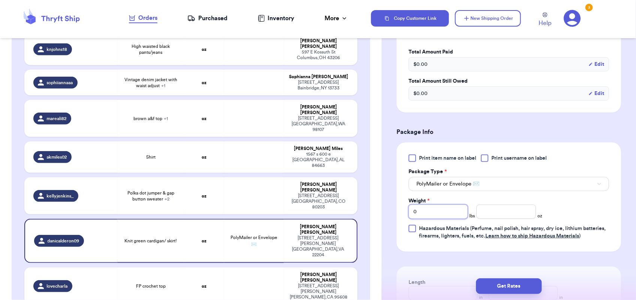
click at [424, 210] on input "0" at bounding box center [437, 212] width 59 height 14
type input "1"
click at [502, 288] on button "Get Rates" at bounding box center [509, 287] width 66 height 16
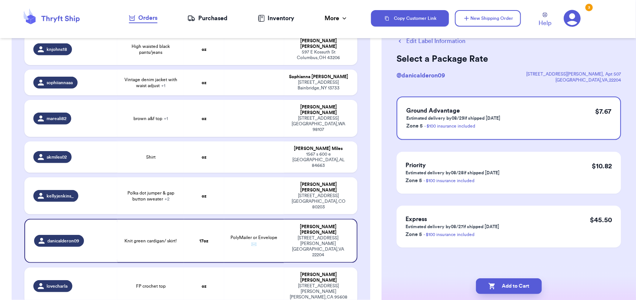
scroll to position [0, 0]
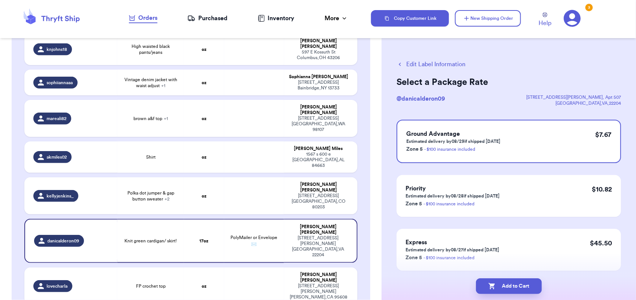
click at [502, 288] on button "Add to Cart" at bounding box center [509, 287] width 66 height 16
checkbox input "true"
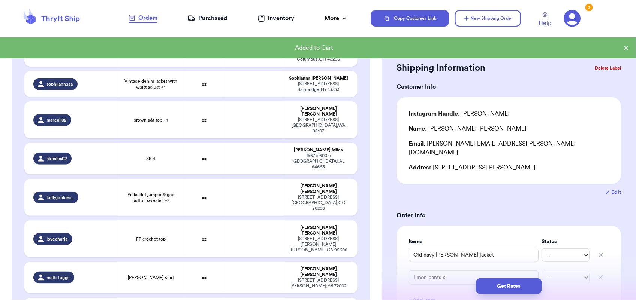
scroll to position [285, 0]
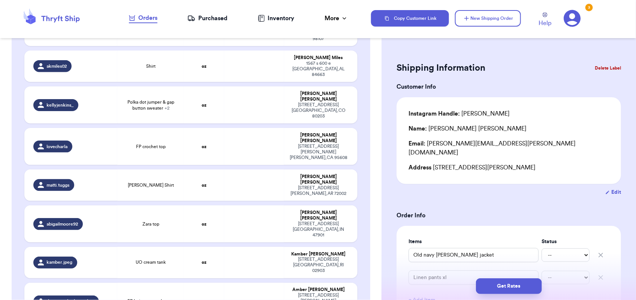
type input "Flower sweater"
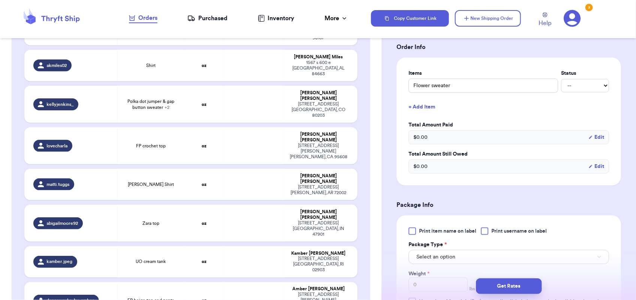
scroll to position [191, 0]
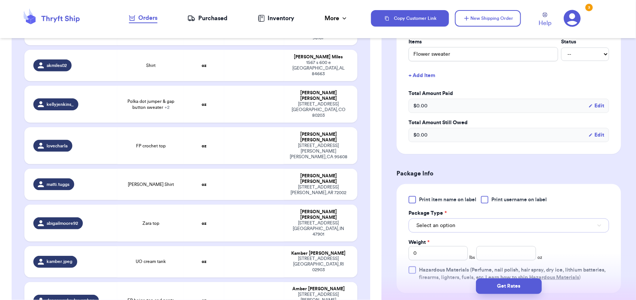
click at [462, 231] on button "Select an option" at bounding box center [508, 226] width 200 height 14
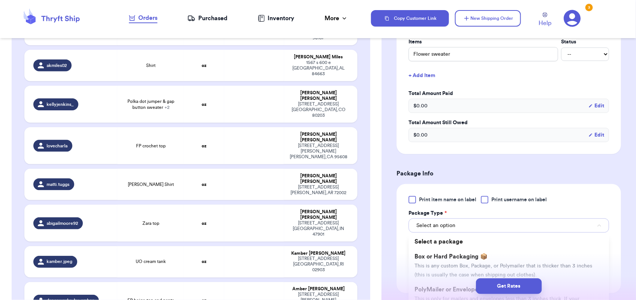
scroll to position [289, 0]
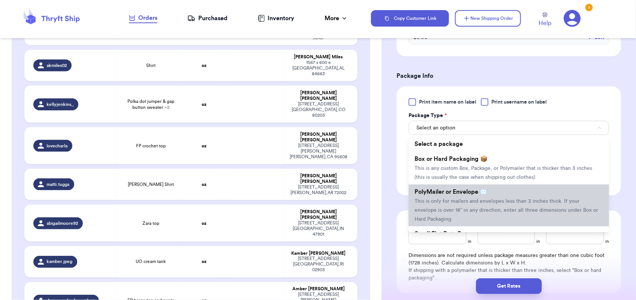
click at [470, 197] on li "PolyMailer or Envelope ✉️ This is only for mailers and envelopes less than 3 in…" at bounding box center [508, 206] width 200 height 42
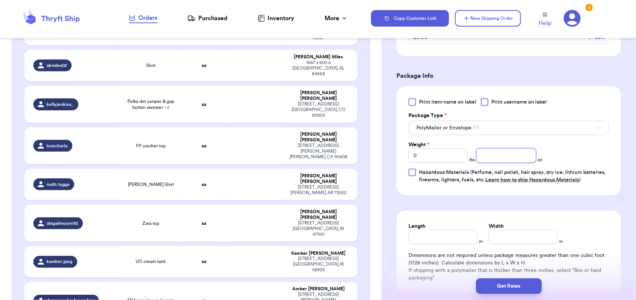
click at [496, 156] on input "number" at bounding box center [505, 156] width 59 height 14
type input "3"
type input "13"
click at [513, 285] on button "Get Rates" at bounding box center [509, 287] width 66 height 16
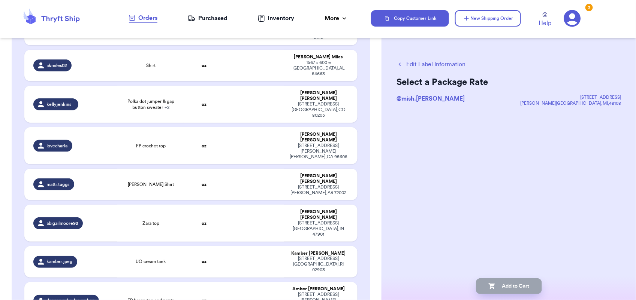
scroll to position [0, 0]
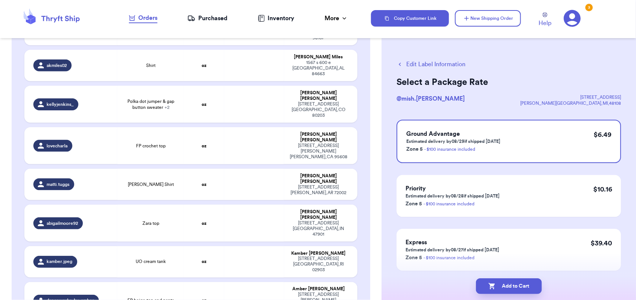
click at [513, 285] on button "Add to Cart" at bounding box center [509, 287] width 66 height 16
checkbox input "true"
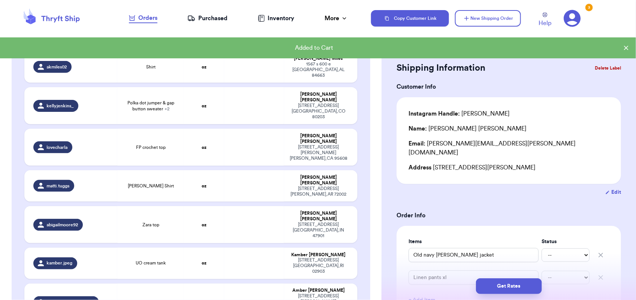
scroll to position [377, 0]
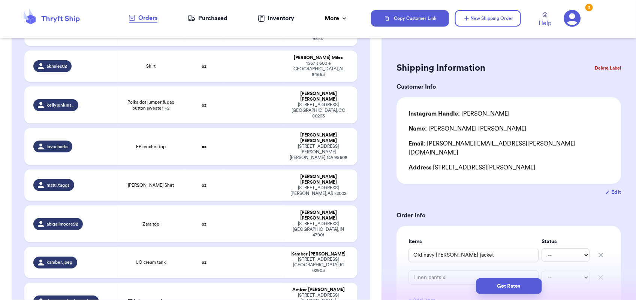
click at [248, 283] on td at bounding box center [254, 301] width 60 height 37
type input "FP beige top and pants"
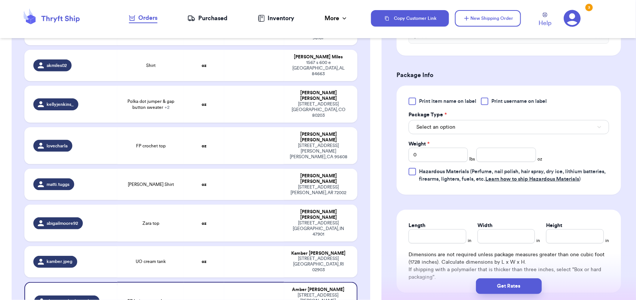
scroll to position [289, 0]
click at [482, 126] on button "Select an option" at bounding box center [508, 128] width 200 height 14
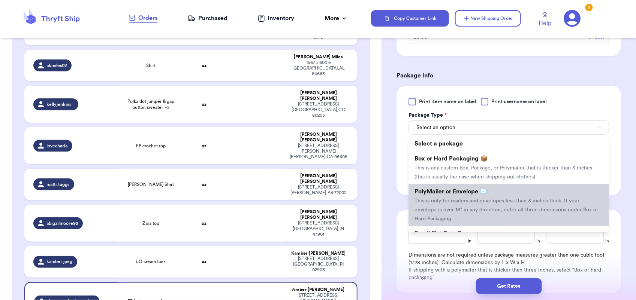
click at [463, 202] on span "This is only for mailers and envelopes less than 3 inches thick. If your envelo…" at bounding box center [506, 210] width 184 height 23
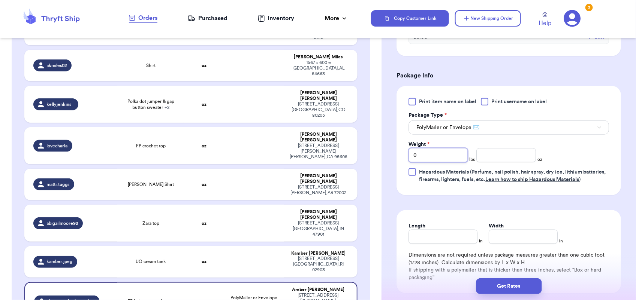
click at [433, 158] on input "0" at bounding box center [437, 155] width 59 height 14
type input "1"
click at [510, 291] on button "Get Rates" at bounding box center [509, 287] width 66 height 16
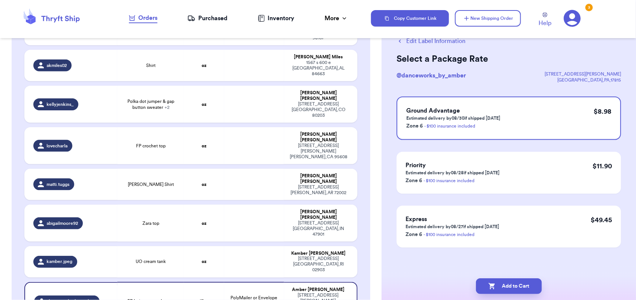
scroll to position [0, 0]
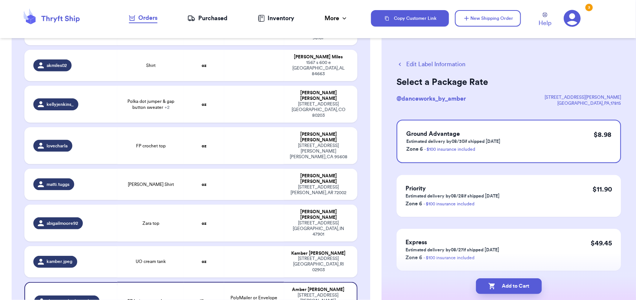
click at [510, 291] on button "Add to Cart" at bounding box center [509, 287] width 66 height 16
checkbox input "true"
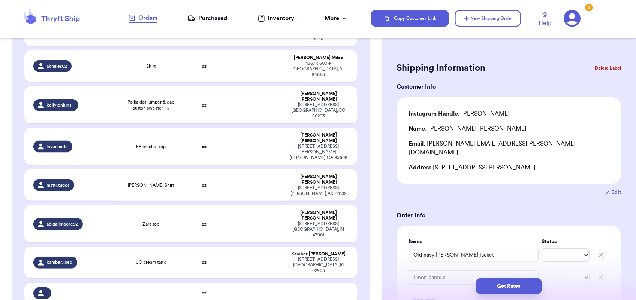
scroll to position [14, 0]
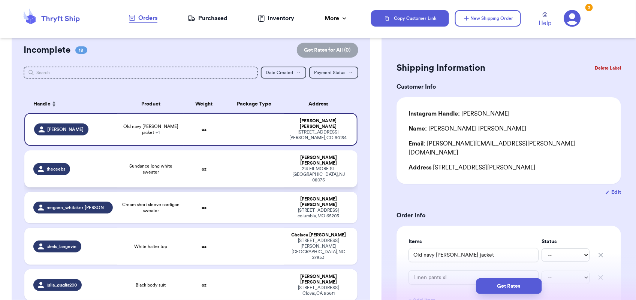
click at [284, 160] on td "[PERSON_NAME] [STREET_ADDRESS][PERSON_NAME]" at bounding box center [320, 169] width 73 height 37
type input "Sundance long white sweater"
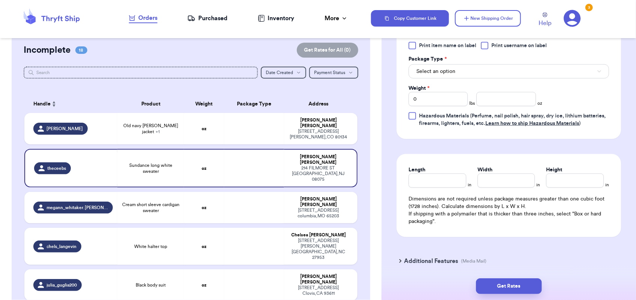
scroll to position [351, 0]
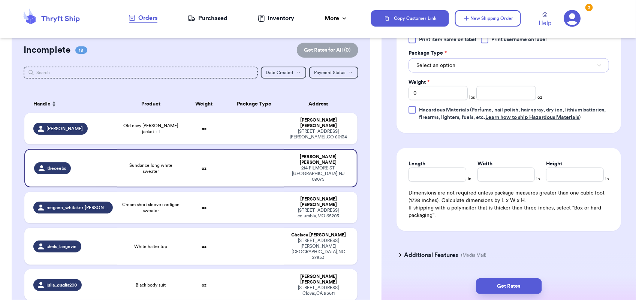
click at [471, 66] on button "Select an option" at bounding box center [508, 65] width 200 height 14
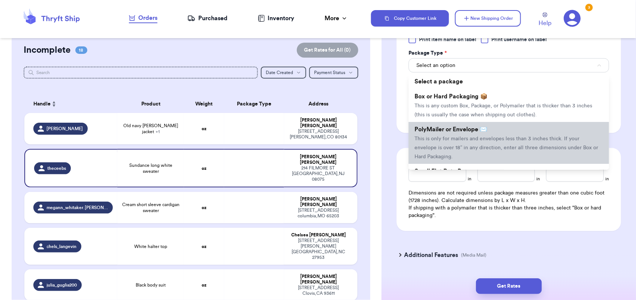
click at [478, 145] on span "This is only for mailers and envelopes less than 3 inches thick. If your envelo…" at bounding box center [506, 147] width 184 height 23
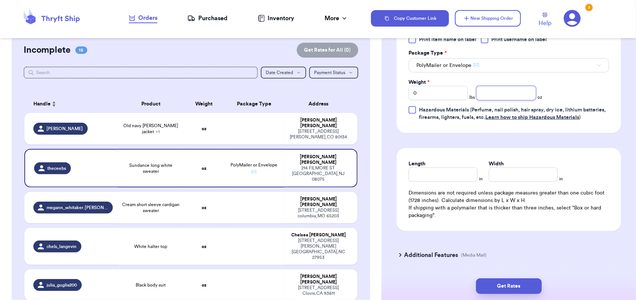
click at [493, 100] on input "number" at bounding box center [505, 93] width 59 height 14
type input "14"
click at [516, 285] on button "Get Rates" at bounding box center [509, 287] width 66 height 16
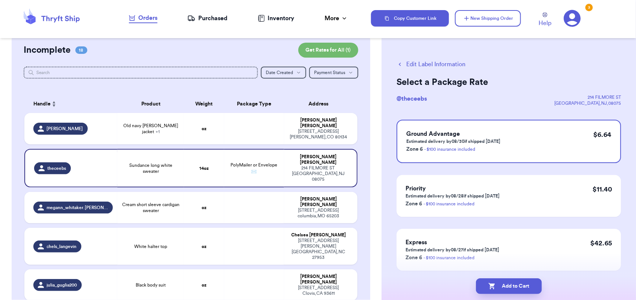
click at [516, 285] on button "Add to Cart" at bounding box center [509, 287] width 66 height 16
checkbox input "true"
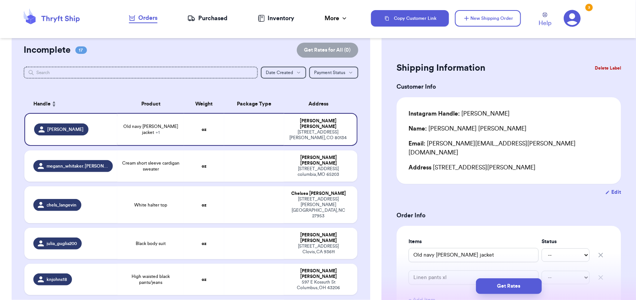
scroll to position [400, 0]
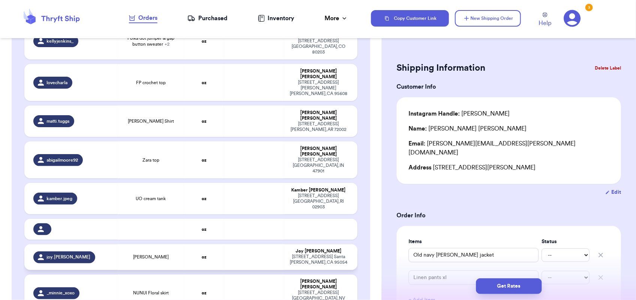
click at [248, 245] on td at bounding box center [254, 258] width 60 height 26
type input "[PERSON_NAME]"
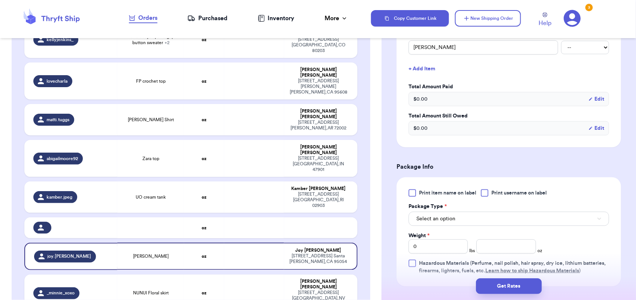
scroll to position [283, 0]
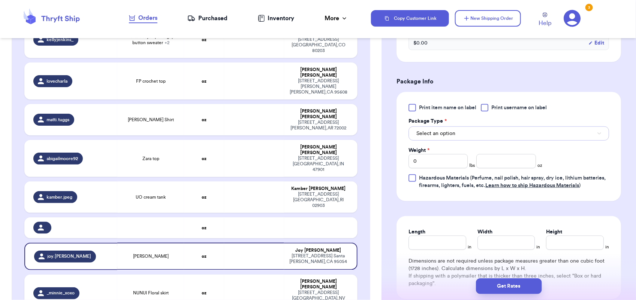
click at [488, 128] on button "Select an option" at bounding box center [508, 134] width 200 height 14
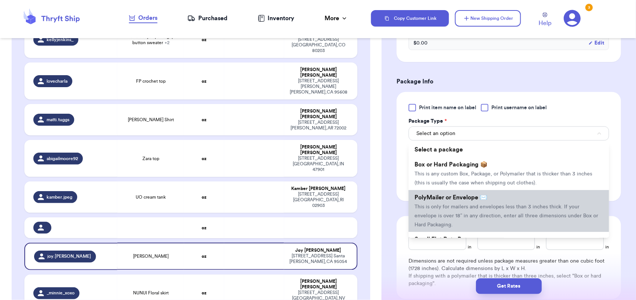
click at [492, 202] on li "PolyMailer or Envelope ✉️ This is only for mailers and envelopes less than 3 in…" at bounding box center [508, 211] width 200 height 42
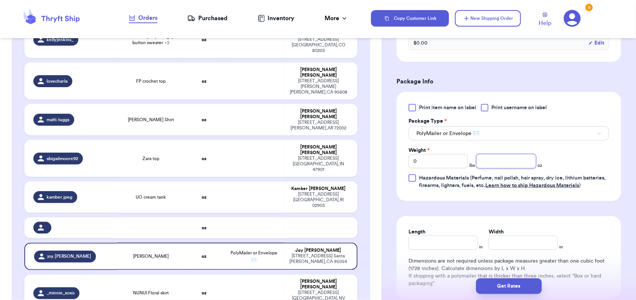
click at [492, 167] on input "number" at bounding box center [505, 161] width 59 height 14
type input "15"
click at [519, 289] on button "Get Rates" at bounding box center [509, 287] width 66 height 16
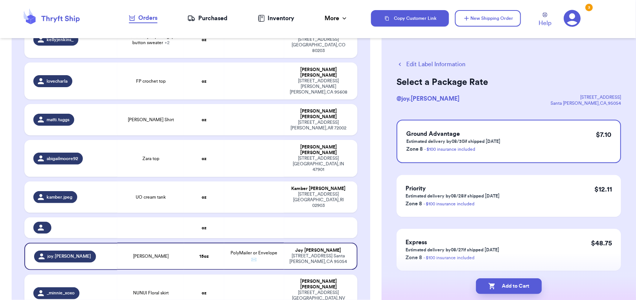
click at [519, 289] on button "Add to Cart" at bounding box center [509, 287] width 66 height 16
checkbox input "true"
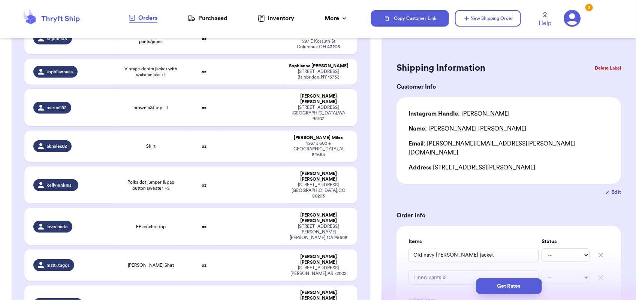
scroll to position [256, 0]
click at [257, 249] on td at bounding box center [254, 264] width 60 height 31
type input "[PERSON_NAME] Shirt"
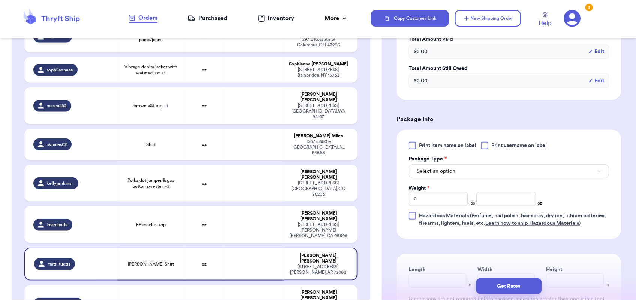
scroll to position [245, 0]
click at [486, 175] on button "Select an option" at bounding box center [508, 172] width 200 height 14
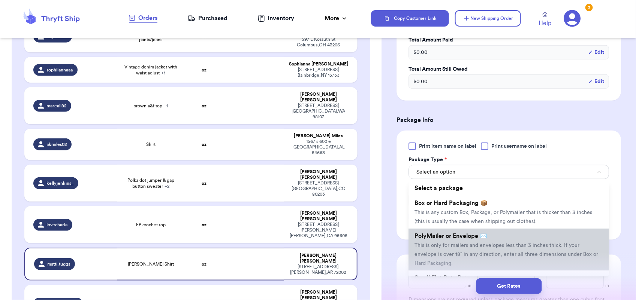
click at [493, 239] on li "PolyMailer or Envelope ✉️ This is only for mailers and envelopes less than 3 in…" at bounding box center [508, 250] width 200 height 42
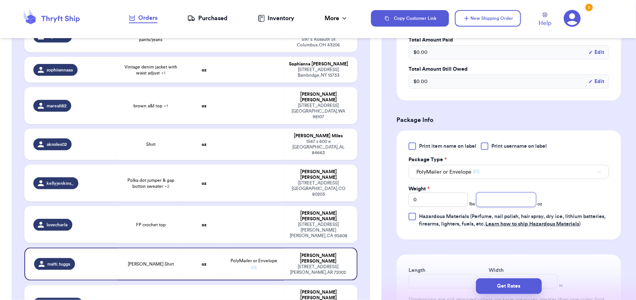
click at [508, 201] on input "number" at bounding box center [505, 200] width 59 height 14
type input "7"
click at [512, 290] on button "Get Rates" at bounding box center [509, 287] width 66 height 16
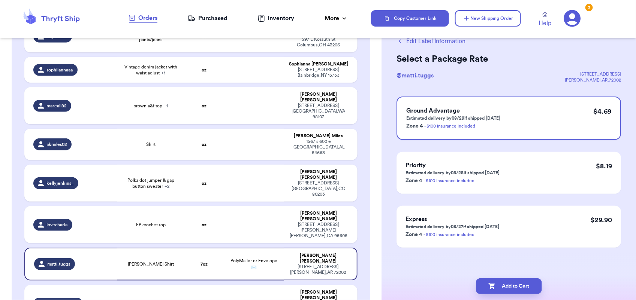
scroll to position [0, 0]
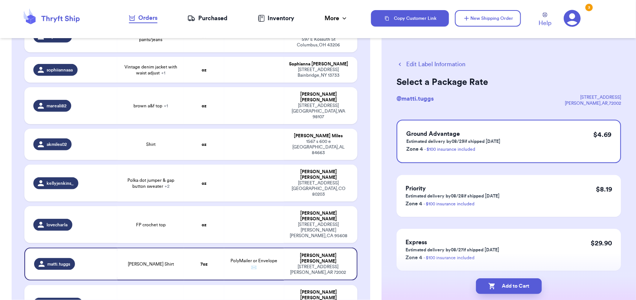
click at [512, 290] on button "Add to Cart" at bounding box center [509, 287] width 66 height 16
checkbox input "true"
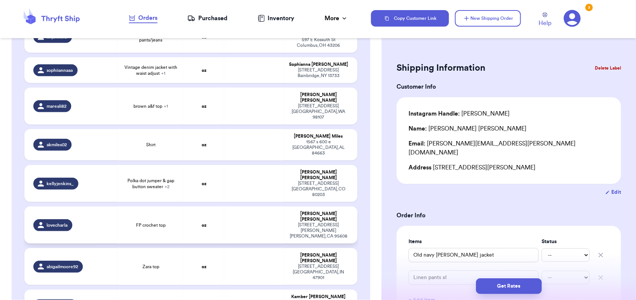
click at [263, 207] on td at bounding box center [254, 225] width 60 height 37
type input "FP crochet top"
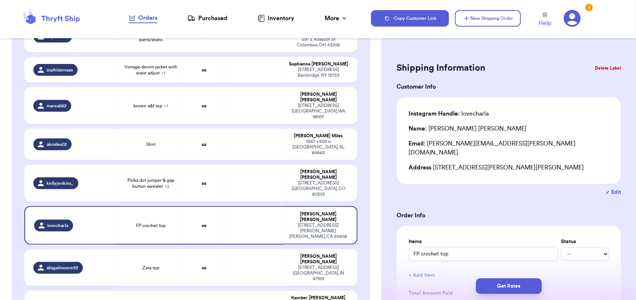
scroll to position [213, 0]
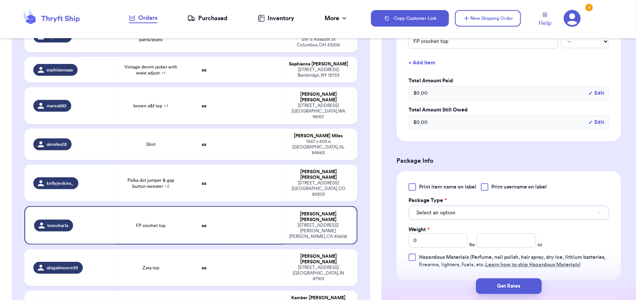
click at [456, 206] on button "Select an option" at bounding box center [508, 213] width 200 height 14
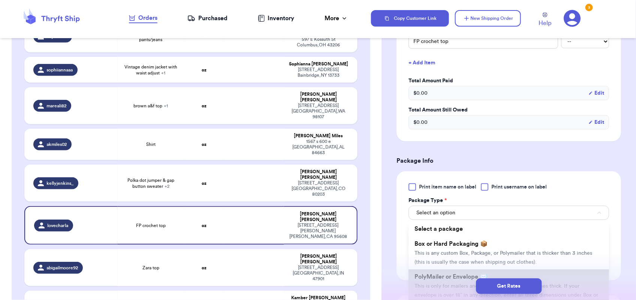
click at [466, 274] on span "PolyMailer or Envelope ✉️" at bounding box center [450, 277] width 73 height 6
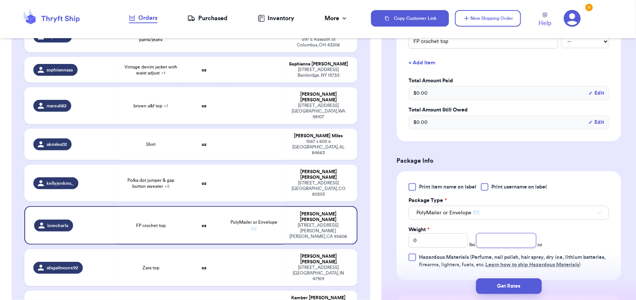
click at [504, 234] on input "number" at bounding box center [505, 241] width 59 height 14
type input "3"
click at [512, 290] on button "Get Rates" at bounding box center [509, 287] width 66 height 16
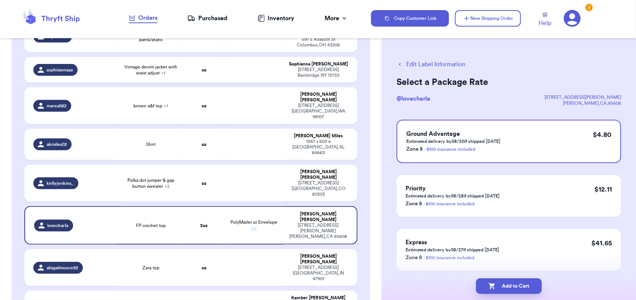
click at [512, 290] on button "Add to Cart" at bounding box center [509, 287] width 66 height 16
checkbox input "true"
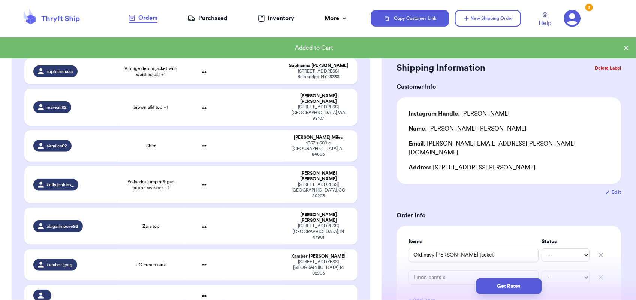
scroll to position [257, 0]
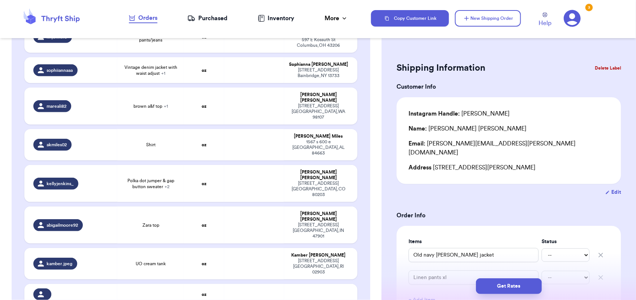
type input "NUNUI Floral skirt"
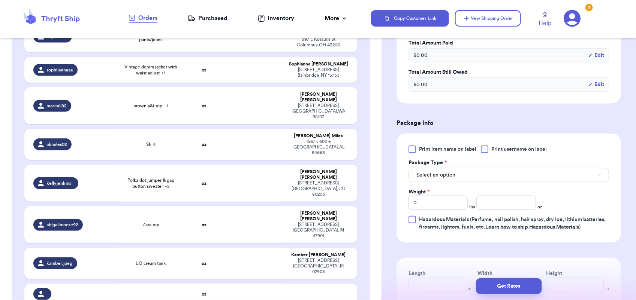
scroll to position [241, 0]
click at [467, 176] on button "Select an option" at bounding box center [508, 176] width 200 height 14
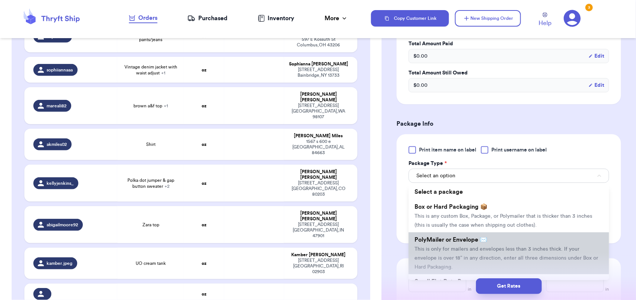
click at [480, 256] on span "This is only for mailers and envelopes less than 3 inches thick. If your envelo…" at bounding box center [506, 258] width 184 height 23
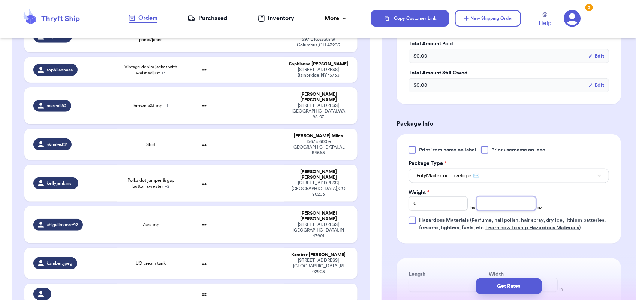
click at [518, 203] on input "number" at bounding box center [505, 204] width 59 height 14
type input "5"
click at [508, 289] on button "Get Rates" at bounding box center [509, 287] width 66 height 16
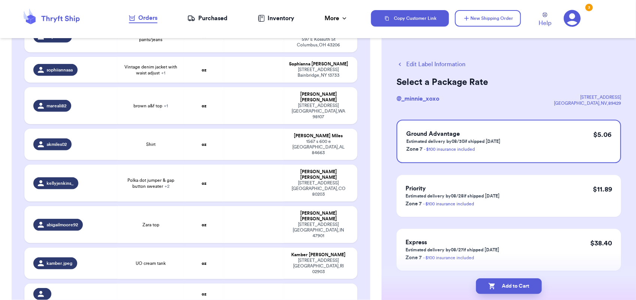
click at [508, 289] on button "Add to Cart" at bounding box center [509, 287] width 66 height 16
checkbox input "true"
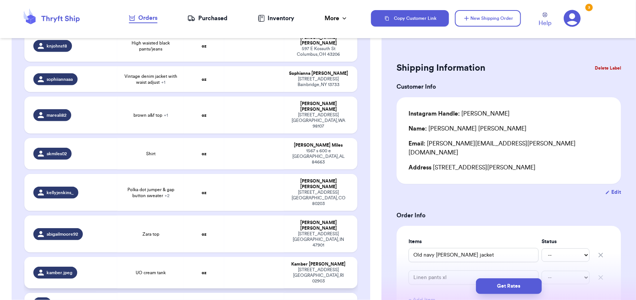
click at [240, 257] on td at bounding box center [254, 272] width 60 height 31
type input "UO cream tank"
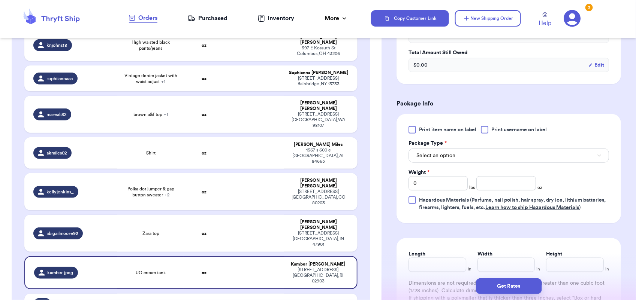
scroll to position [261, 0]
click at [460, 152] on button "Select an option" at bounding box center [508, 156] width 200 height 14
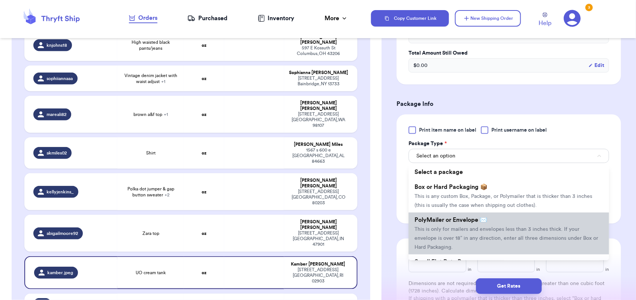
click at [469, 225] on li "PolyMailer or Envelope ✉️ This is only for mailers and envelopes less than 3 in…" at bounding box center [508, 234] width 200 height 42
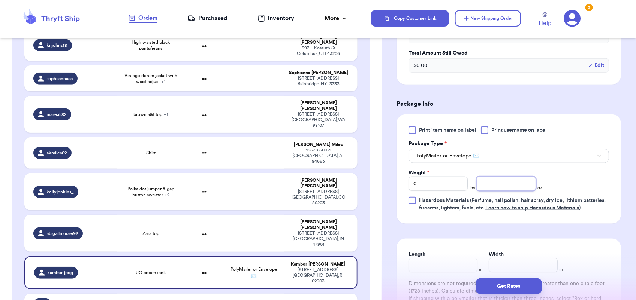
click at [508, 183] on input "number" at bounding box center [505, 184] width 59 height 14
type input "4"
click at [504, 285] on button "Get Rates" at bounding box center [509, 287] width 66 height 16
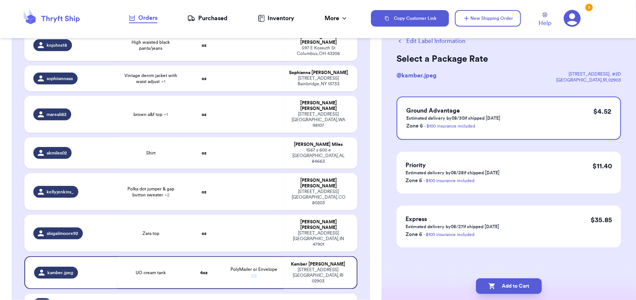
scroll to position [0, 0]
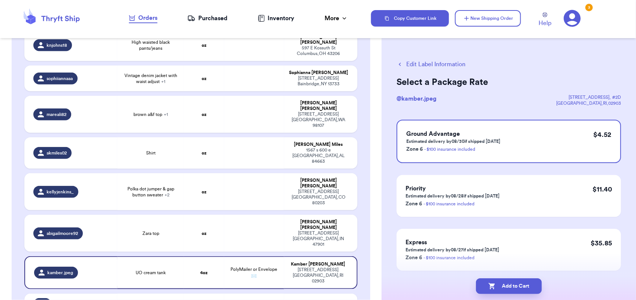
click at [504, 285] on button "Add to Cart" at bounding box center [509, 287] width 66 height 16
checkbox input "true"
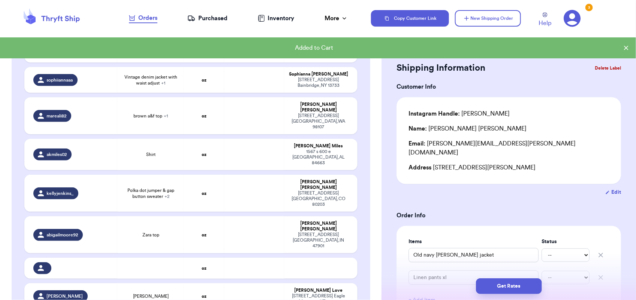
scroll to position [248, 0]
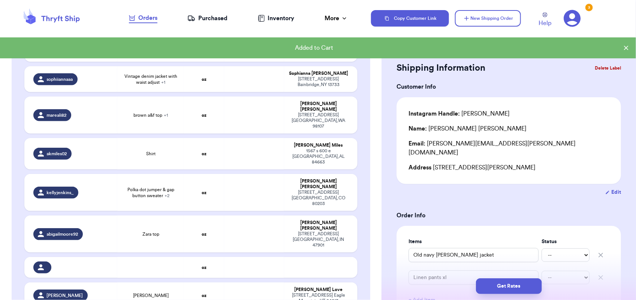
click at [504, 285] on button "Get Rates" at bounding box center [509, 287] width 66 height 16
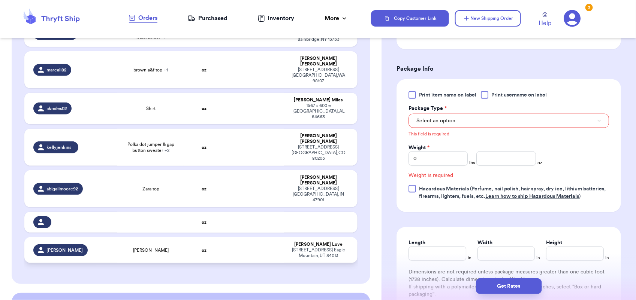
scroll to position [297, 0]
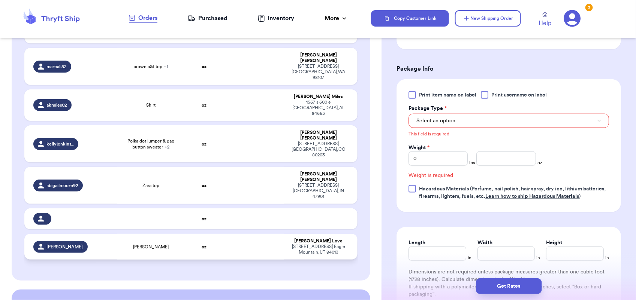
click at [265, 234] on td at bounding box center [254, 247] width 60 height 26
type input "[PERSON_NAME]"
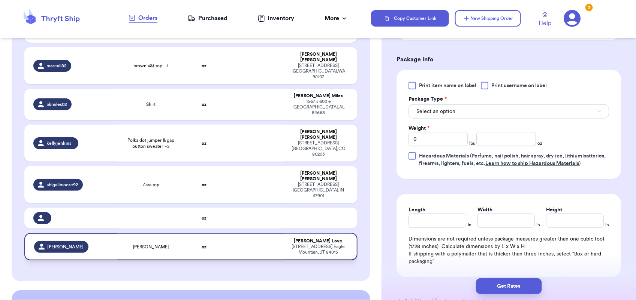
click at [237, 233] on td at bounding box center [254, 246] width 60 height 27
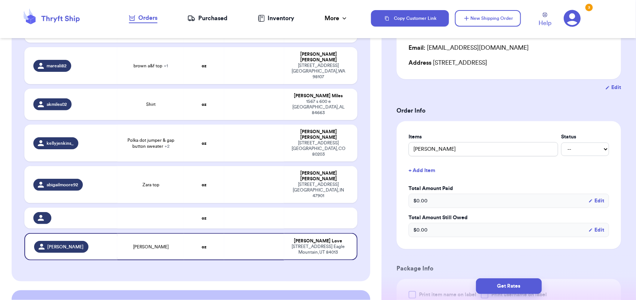
scroll to position [0, 0]
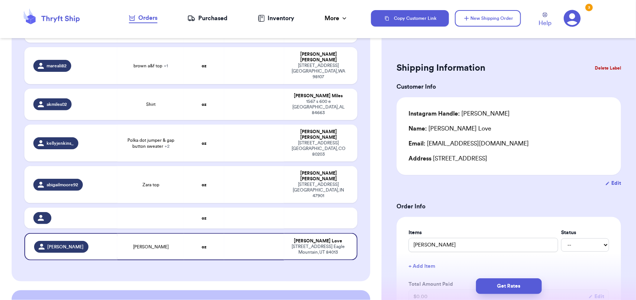
click at [593, 67] on button "Delete Label" at bounding box center [607, 68] width 32 height 16
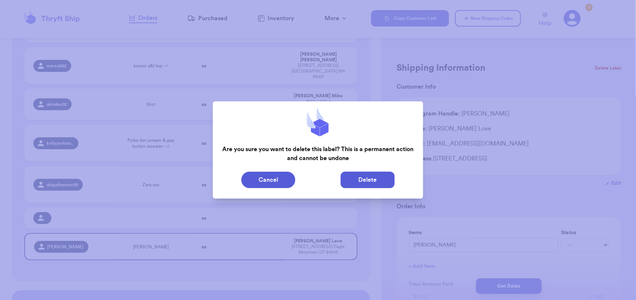
click at [375, 187] on button "Delete" at bounding box center [367, 180] width 54 height 16
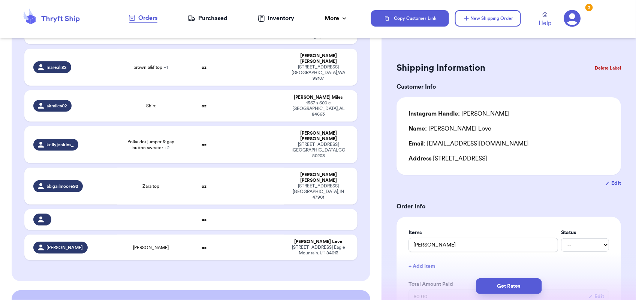
type input "Old navy [PERSON_NAME] jacket"
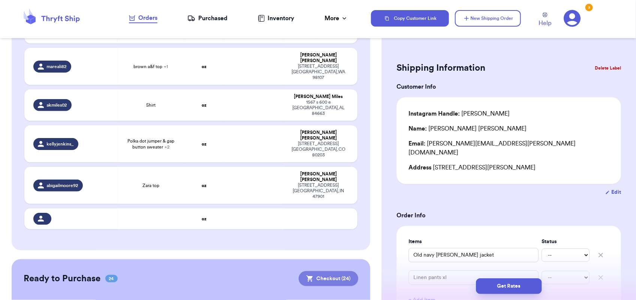
click at [333, 272] on button "Checkout ( 24 )" at bounding box center [329, 279] width 60 height 15
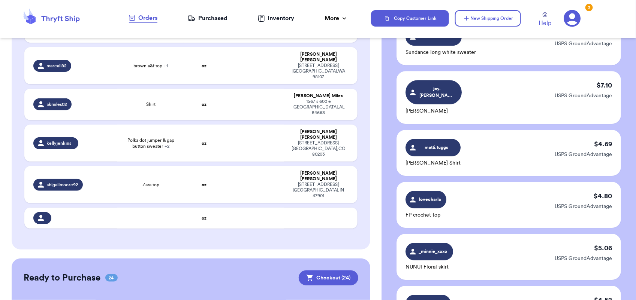
scroll to position [1231, 0]
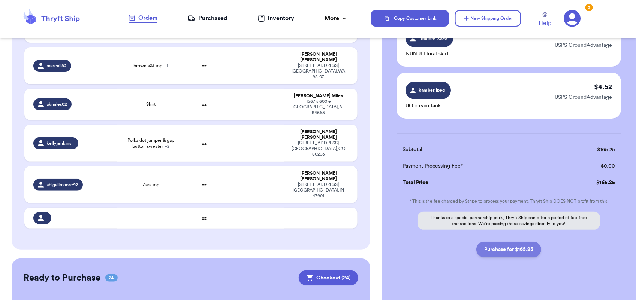
click at [508, 243] on button "Purchase for $165.25" at bounding box center [508, 250] width 65 height 16
checkbox input "false"
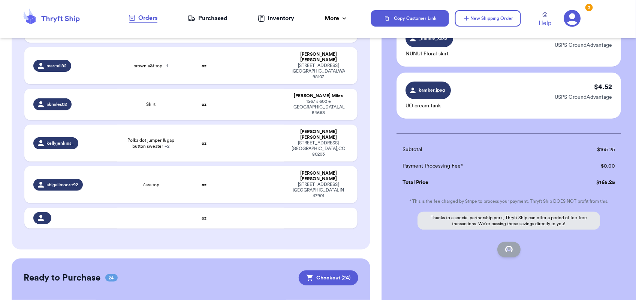
checkbox input "false"
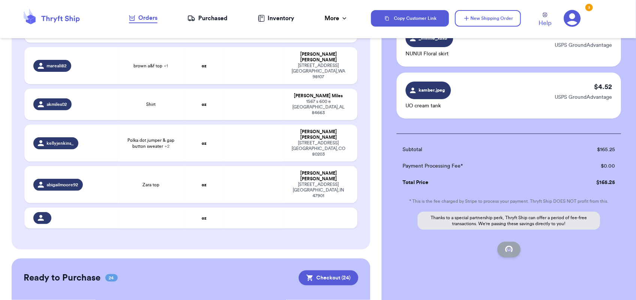
checkbox input "false"
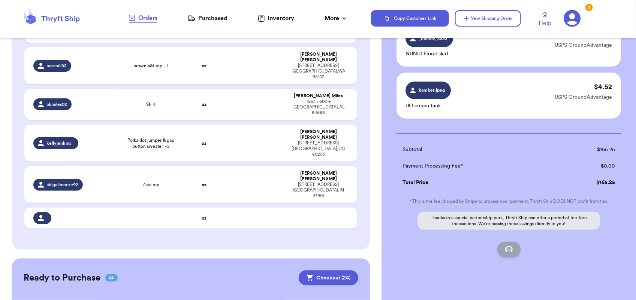
checkbox input "false"
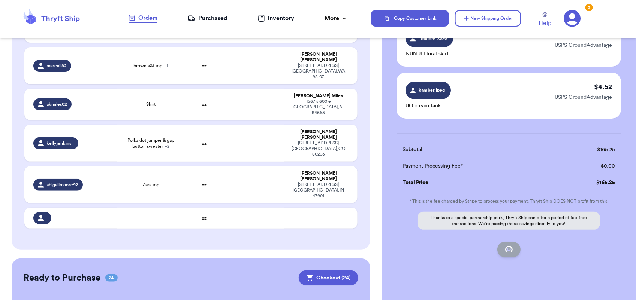
checkbox input "false"
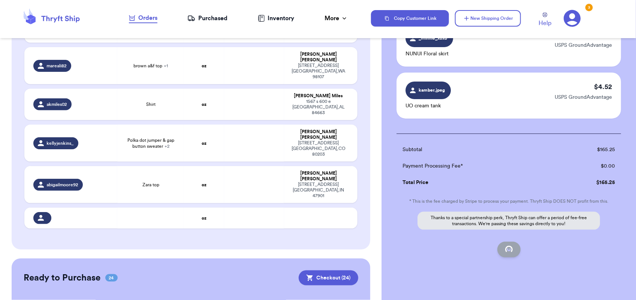
checkbox input "false"
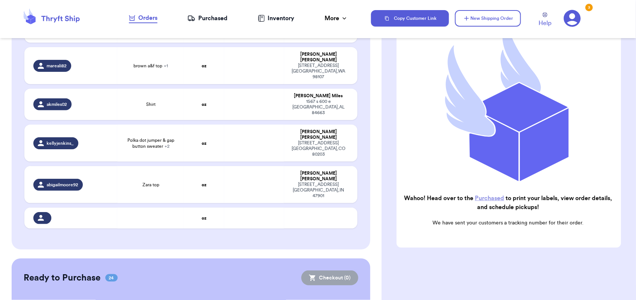
scroll to position [90, 0]
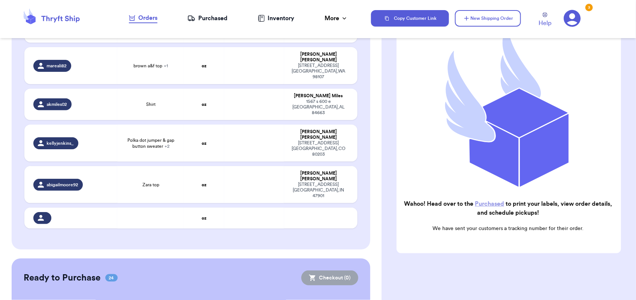
checkbox input "true"
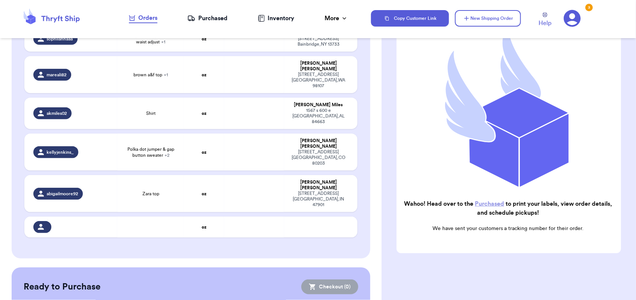
click at [501, 201] on link "Purchased" at bounding box center [489, 204] width 29 height 6
